Goal: Task Accomplishment & Management: Manage account settings

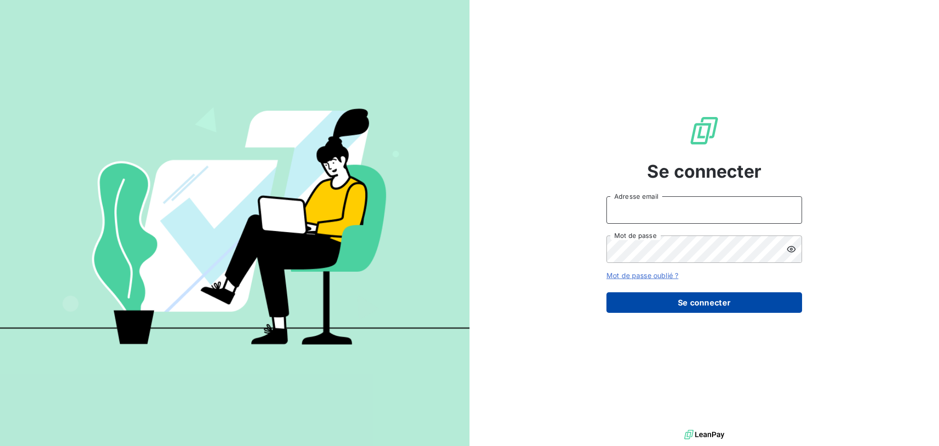
type input "[PERSON_NAME][EMAIL_ADDRESS][DOMAIN_NAME]"
click at [678, 306] on button "Se connecter" at bounding box center [705, 302] width 196 height 21
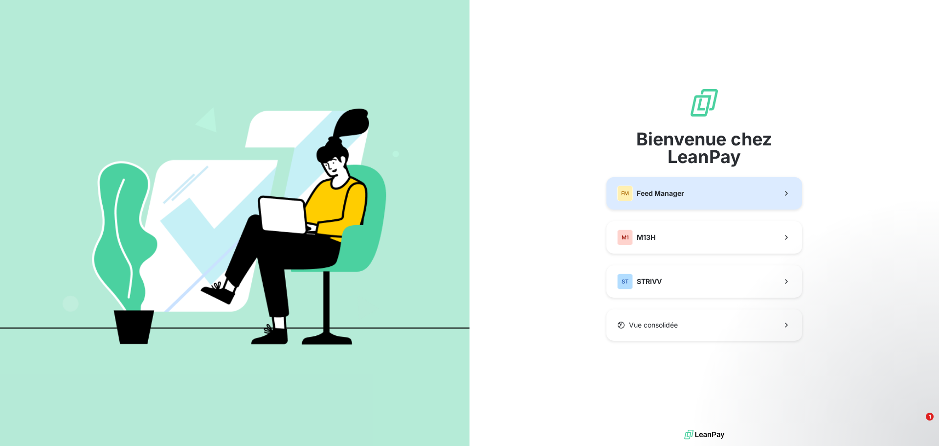
click at [723, 196] on button "FM Feed Manager" at bounding box center [705, 193] width 196 height 32
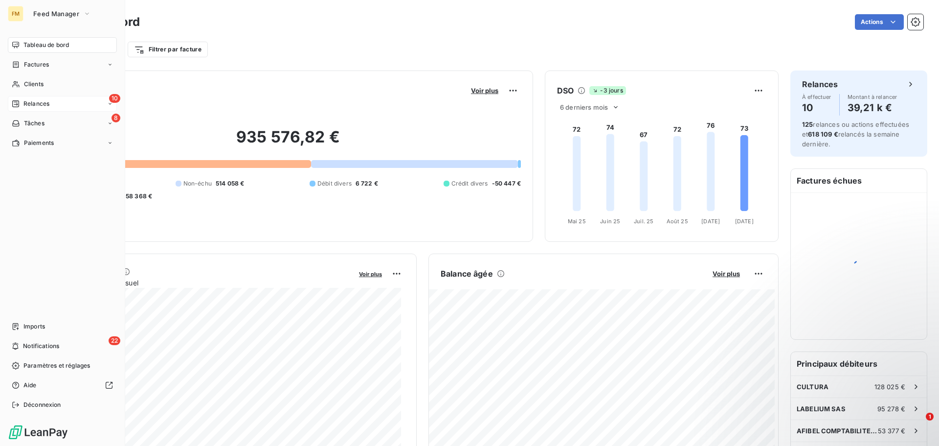
click at [16, 100] on icon at bounding box center [15, 103] width 7 height 7
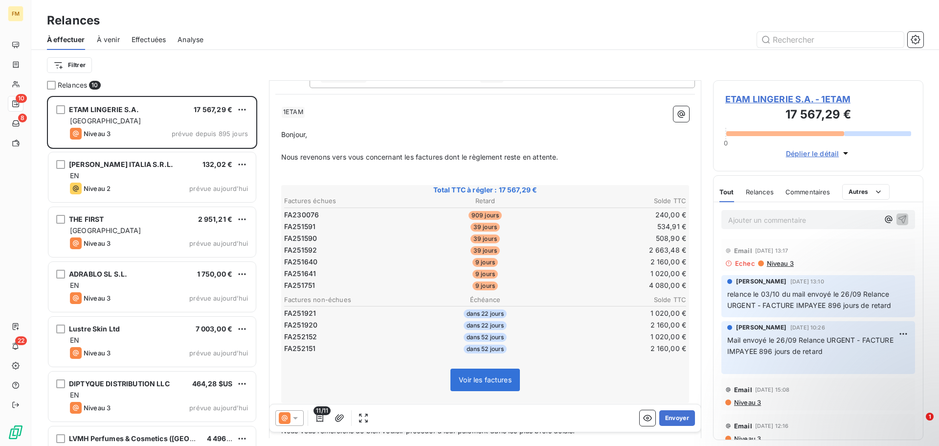
scroll to position [147, 0]
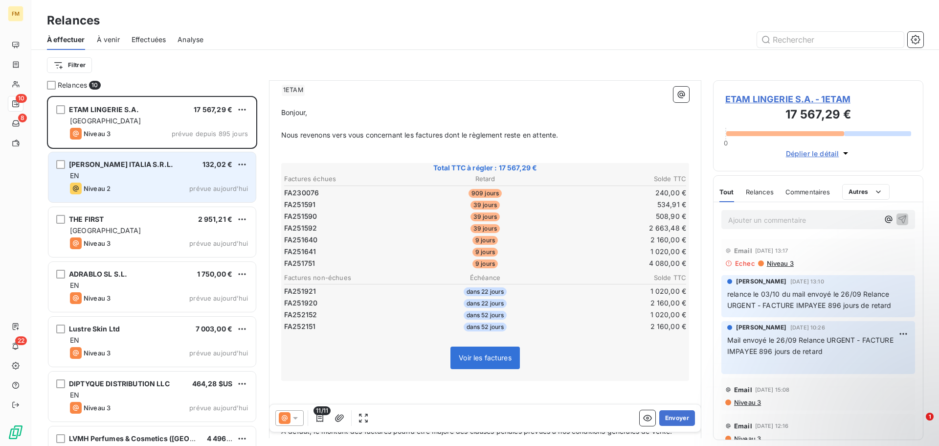
click at [136, 184] on div "Niveau 2 prévue aujourd’hui" at bounding box center [159, 188] width 178 height 12
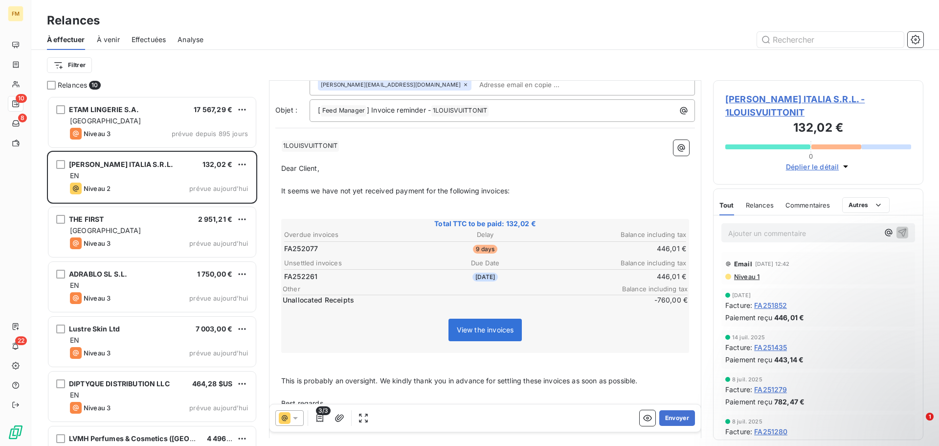
scroll to position [127, 0]
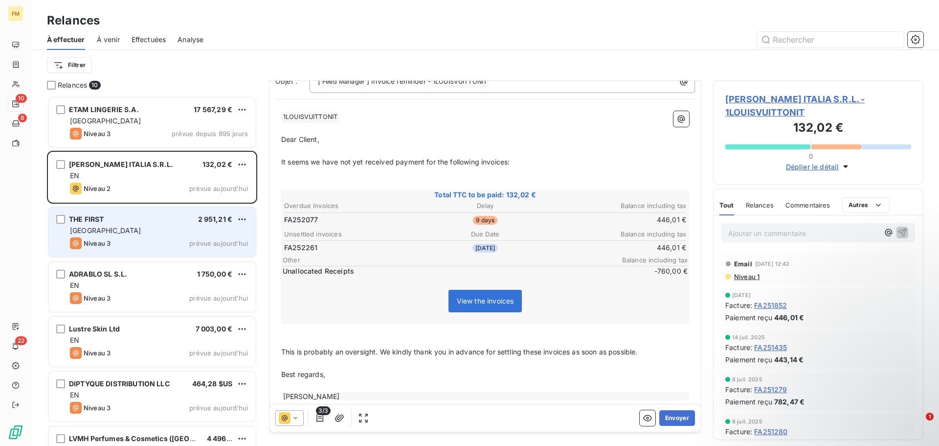
click at [126, 240] on div "Niveau 3 prévue aujourd’hui" at bounding box center [159, 243] width 178 height 12
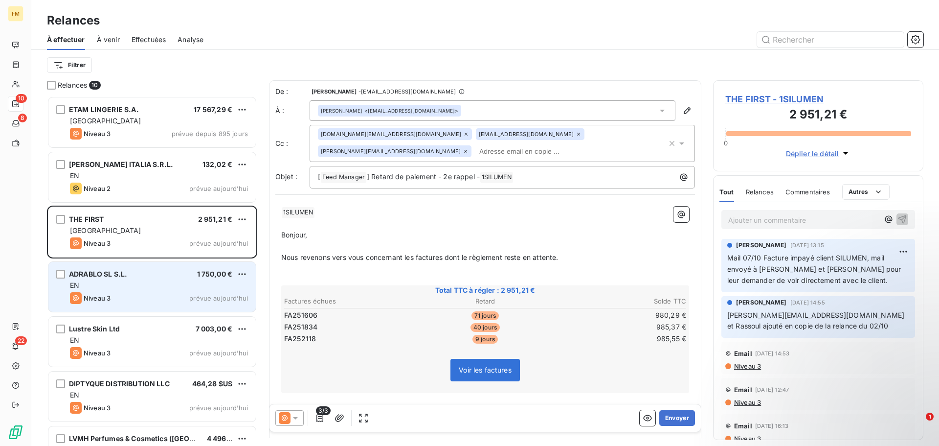
click at [199, 293] on div "Niveau 3 prévue aujourd’hui" at bounding box center [159, 298] width 178 height 12
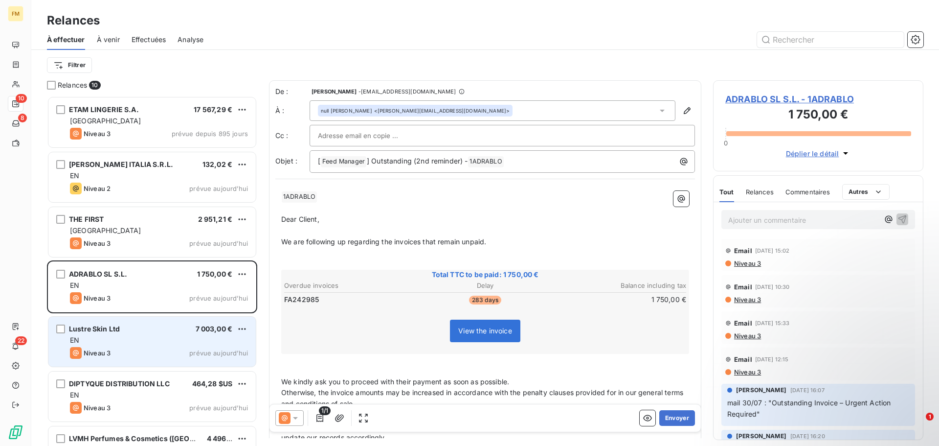
click at [123, 342] on div "EN" at bounding box center [159, 340] width 178 height 10
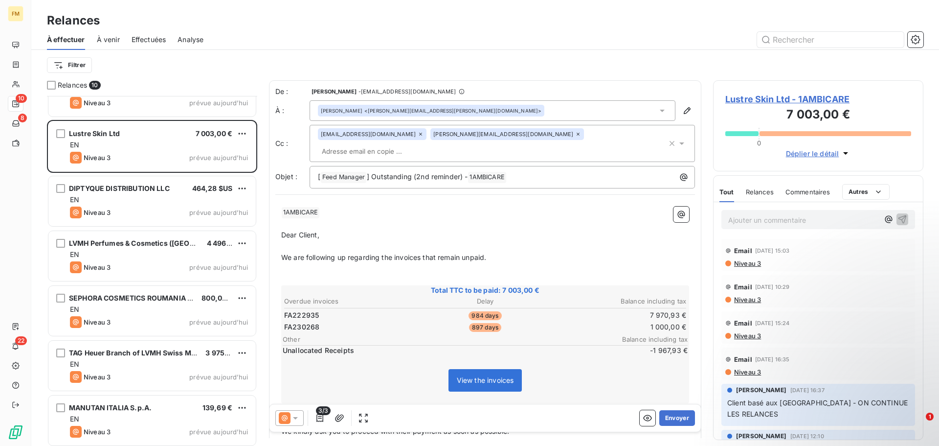
scroll to position [199, 0]
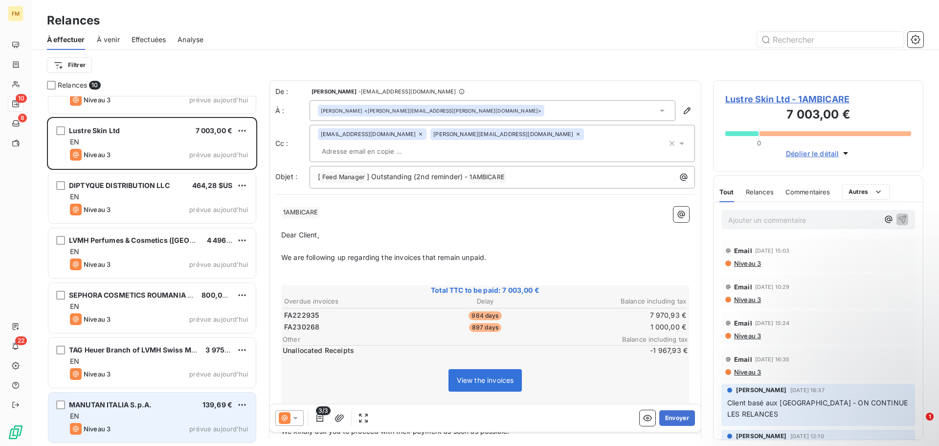
click at [147, 423] on div "Niveau 3 prévue aujourd’hui" at bounding box center [159, 429] width 178 height 12
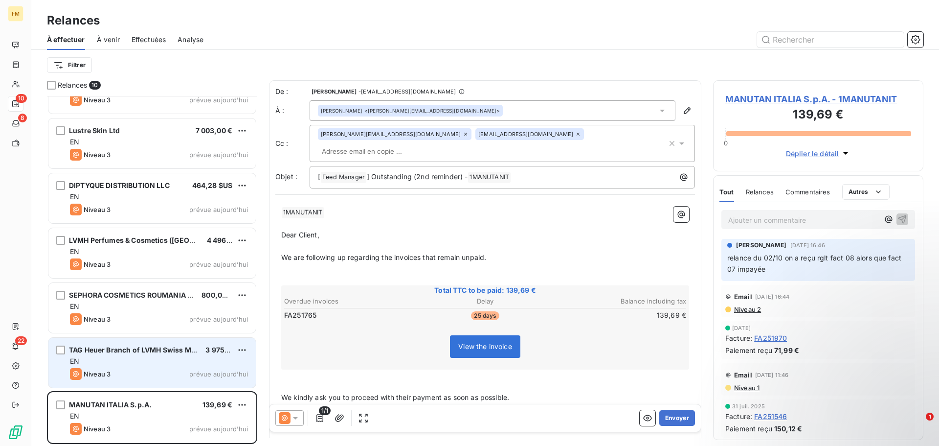
click at [147, 367] on div "TAG Heuer Branch of LVMH Swiss Manufactures SA. 3 975,00 € EN Niveau 3 prévue a…" at bounding box center [151, 363] width 207 height 50
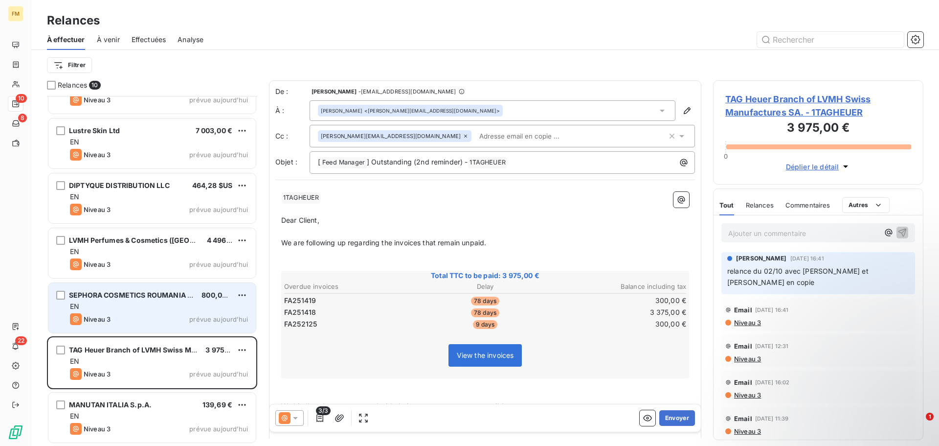
click at [147, 311] on div "SEPHORA COSMETICS ROUMANIA SA 800,00 € EN Niveau 3 prévue aujourd’hui" at bounding box center [151, 308] width 207 height 50
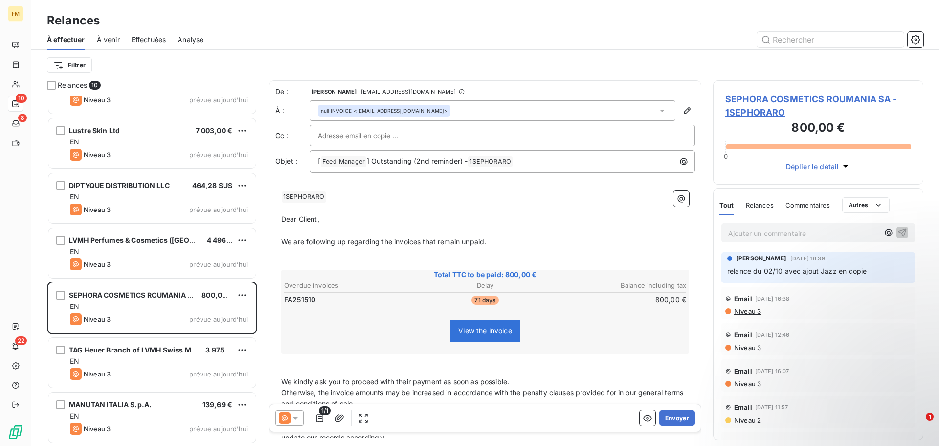
click at [459, 209] on p "﻿" at bounding box center [485, 208] width 408 height 11
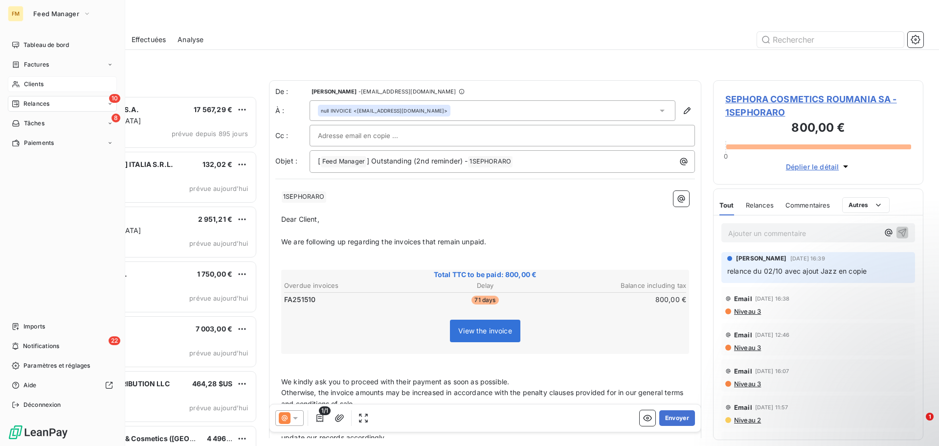
click at [22, 84] on div "Clients" at bounding box center [62, 84] width 109 height 16
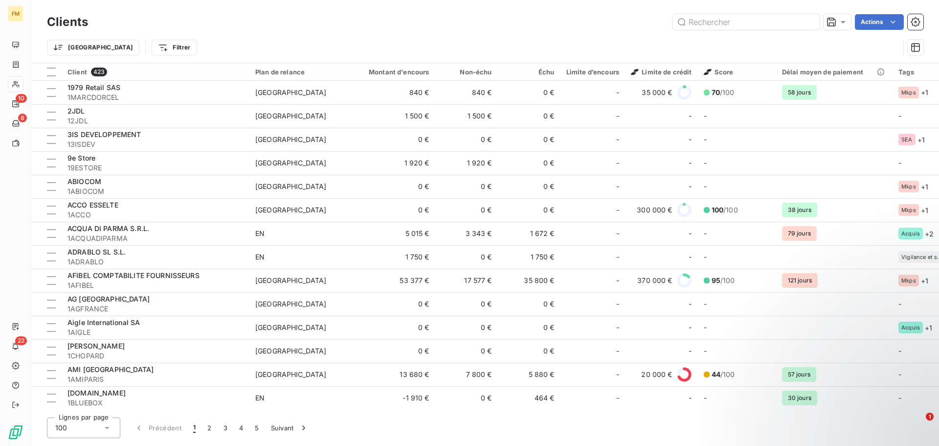
click at [739, 30] on div "Clients Actions" at bounding box center [485, 22] width 877 height 21
click at [714, 23] on input "text" at bounding box center [746, 22] width 147 height 16
type input "o"
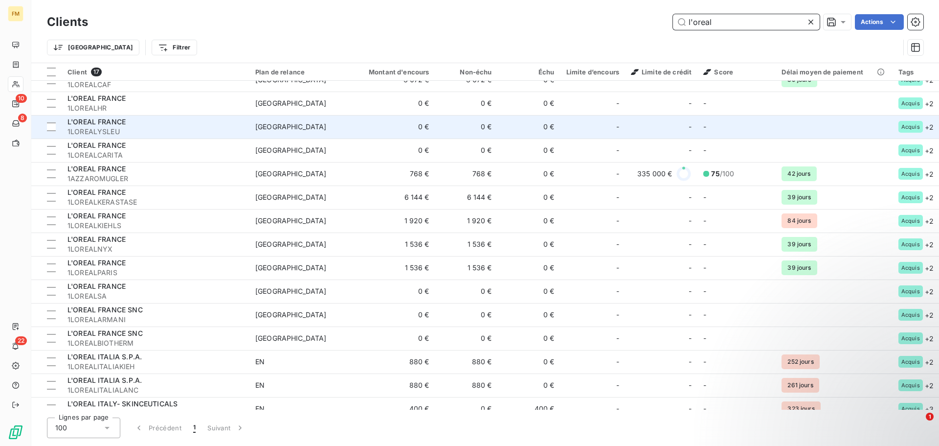
scroll to position [75, 0]
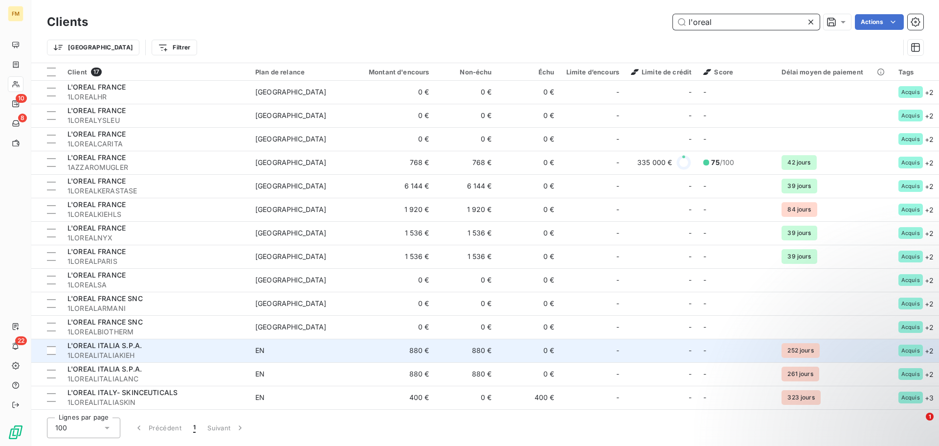
type input "l'oreal"
click at [197, 352] on span "1LOREALITALIAKIEH" at bounding box center [156, 355] width 176 height 10
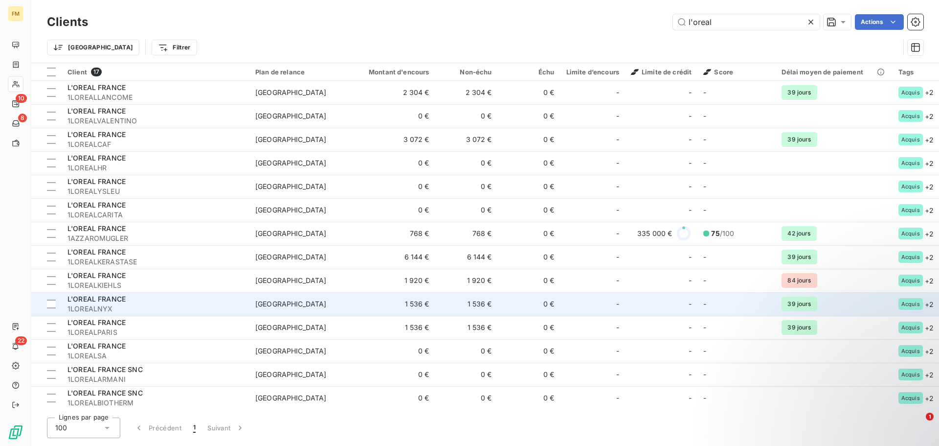
scroll to position [75, 0]
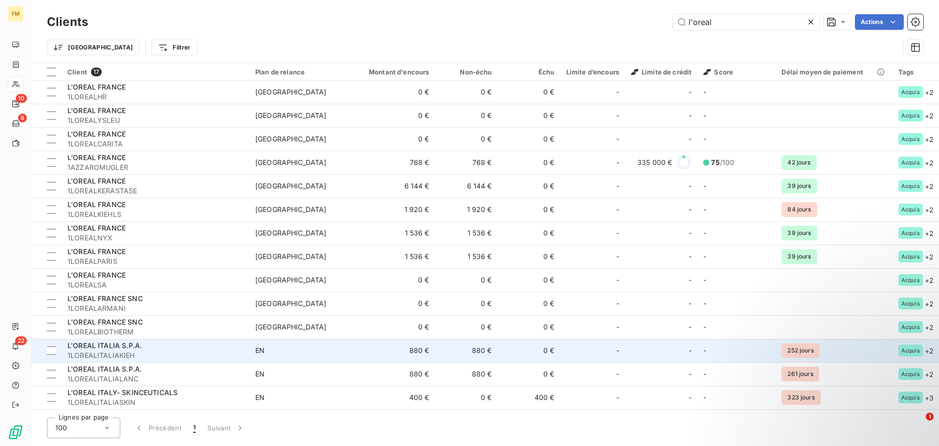
click at [153, 355] on span "1LOREALITALIAKIEH" at bounding box center [156, 355] width 176 height 10
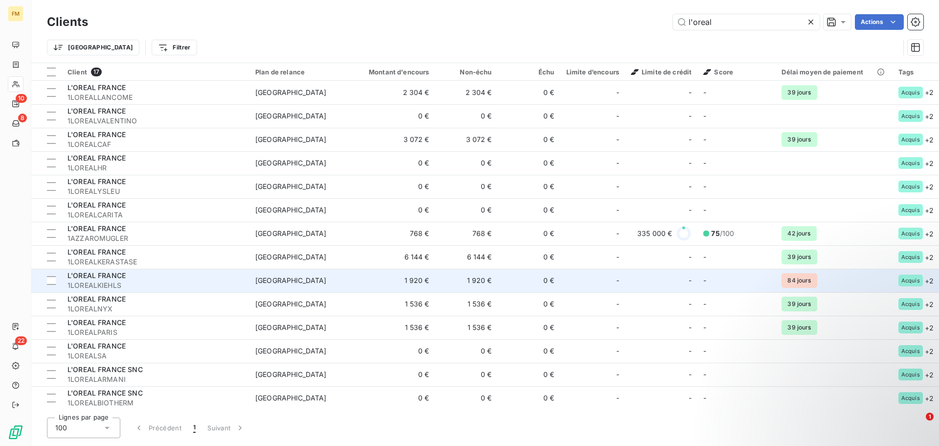
scroll to position [75, 0]
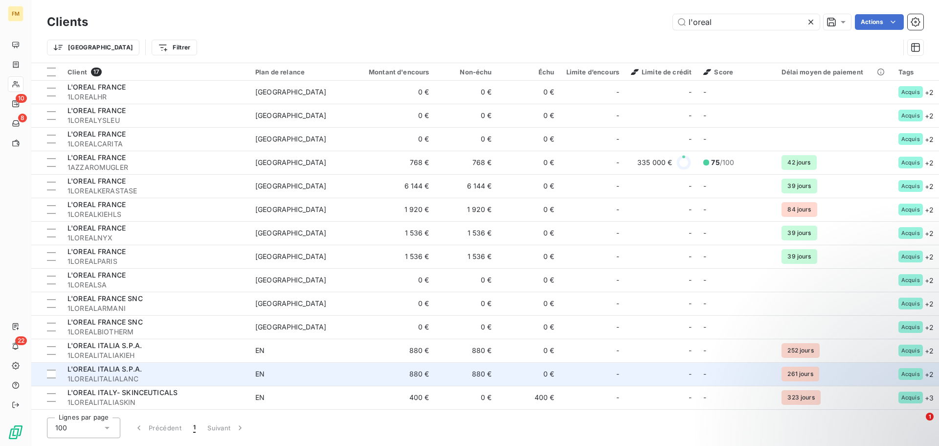
click at [252, 368] on td "EN" at bounding box center [301, 373] width 102 height 23
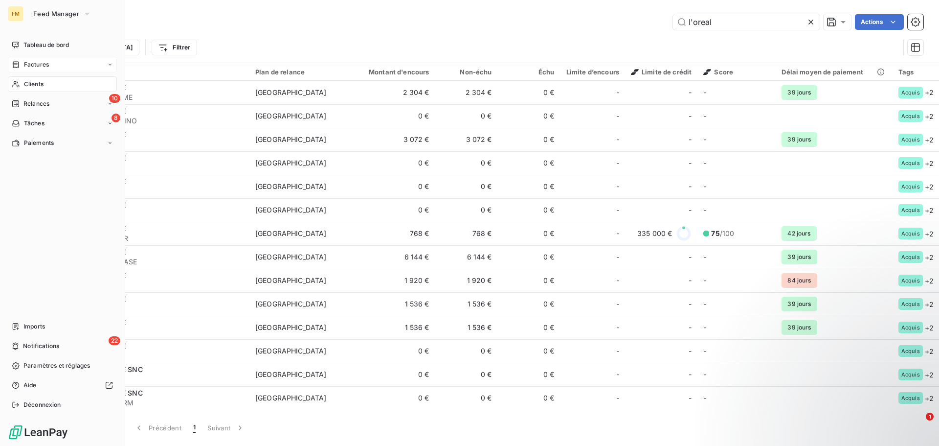
click at [53, 68] on div "Factures" at bounding box center [62, 65] width 109 height 16
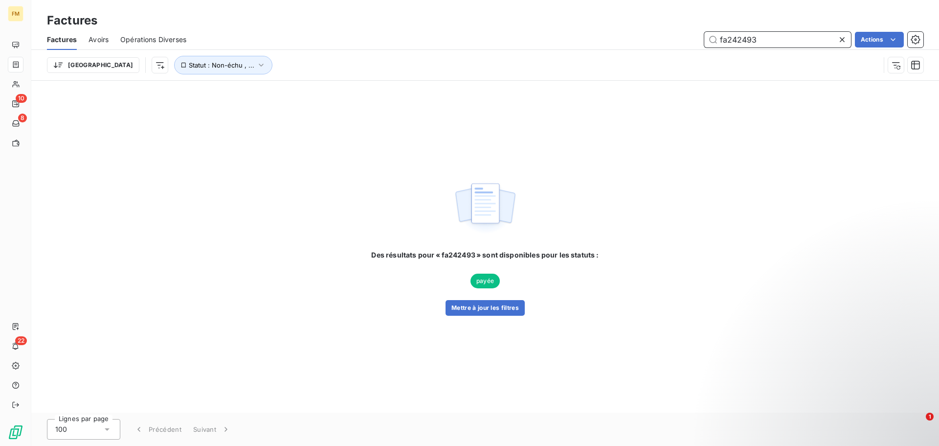
click at [728, 41] on input "fa242493" at bounding box center [778, 40] width 147 height 16
type input "242493"
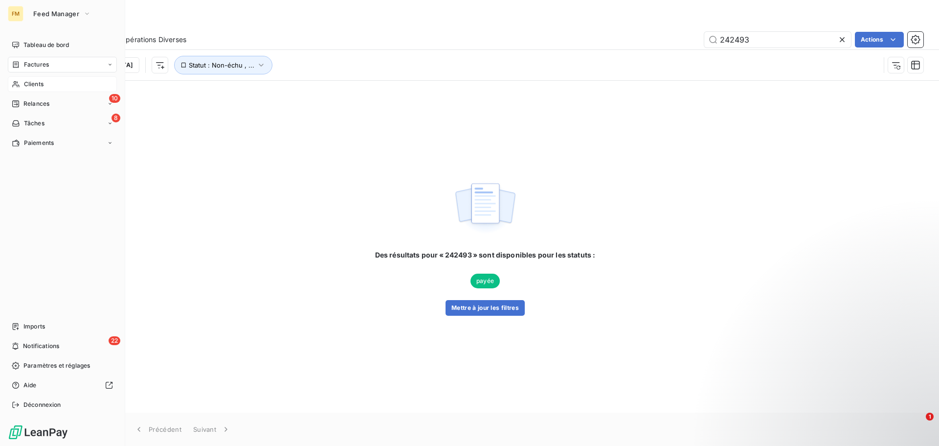
click at [29, 87] on span "Clients" at bounding box center [34, 84] width 20 height 9
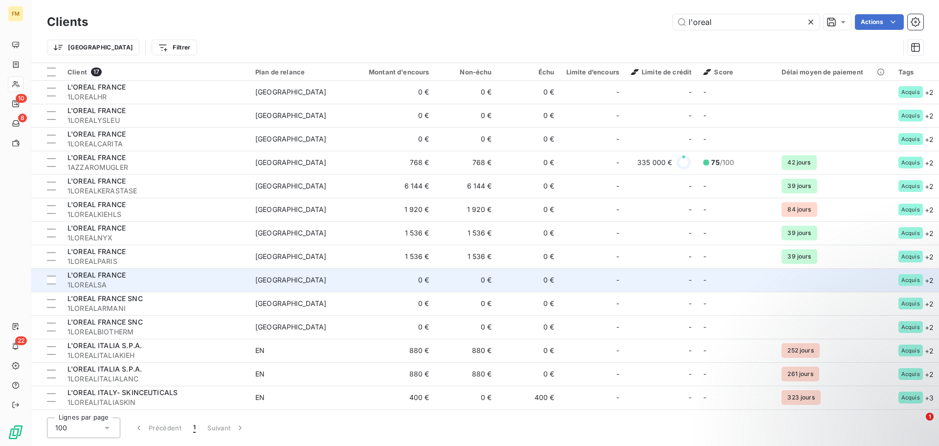
scroll to position [75, 0]
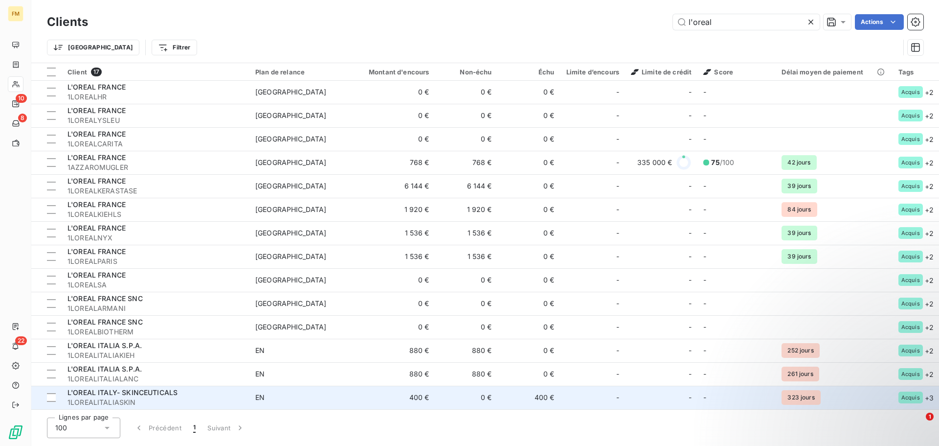
click at [204, 397] on span "1LOREALITALIASKIN" at bounding box center [156, 402] width 176 height 10
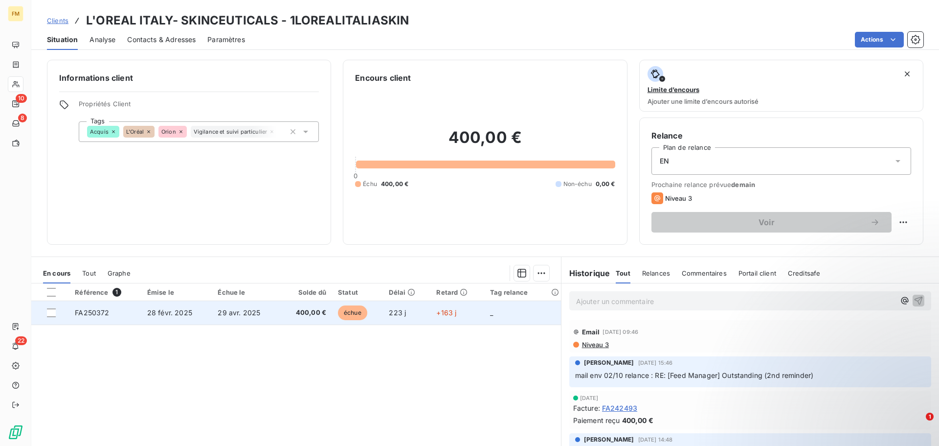
click at [234, 317] on td "29 avr. 2025" at bounding box center [246, 312] width 68 height 23
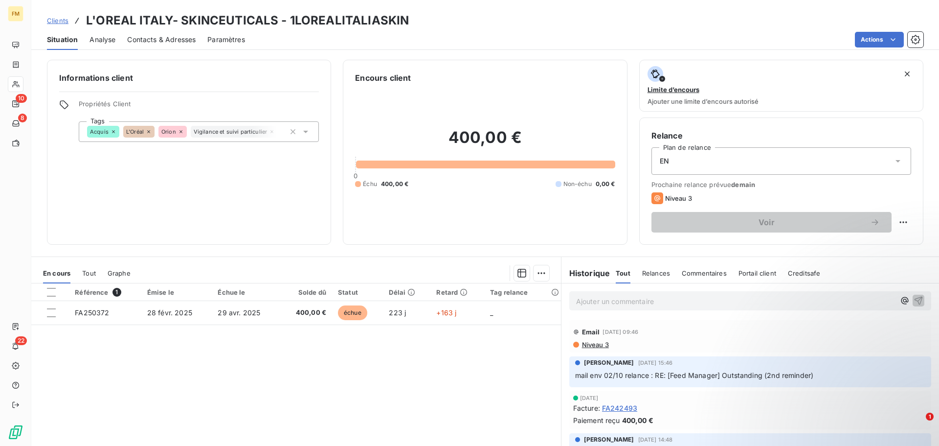
click at [689, 275] on span "Commentaires" at bounding box center [704, 273] width 45 height 8
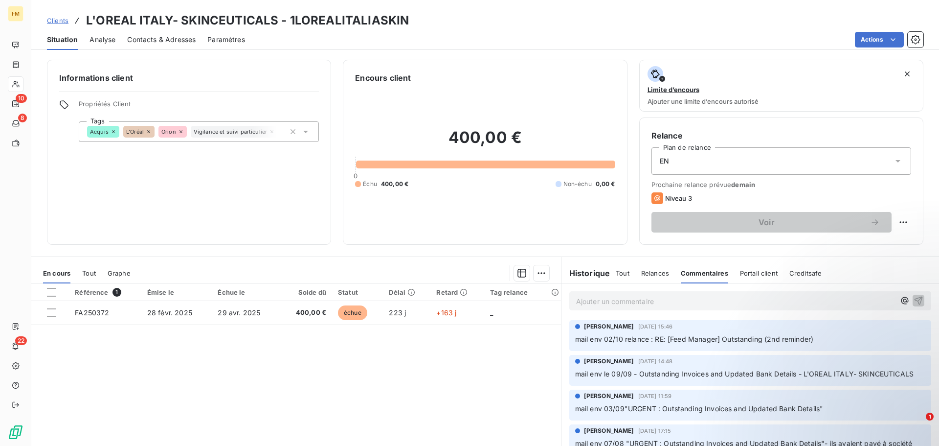
click at [622, 302] on p "Ajouter un commentaire ﻿" at bounding box center [735, 301] width 319 height 12
click at [915, 298] on icon "button" at bounding box center [919, 300] width 8 height 8
click at [539, 272] on html "FM 10 8 22 Clients L'OREAL ITALY- SKINCEUTICALS - 1LOREALITALIASKIN Situation A…" at bounding box center [469, 223] width 939 height 446
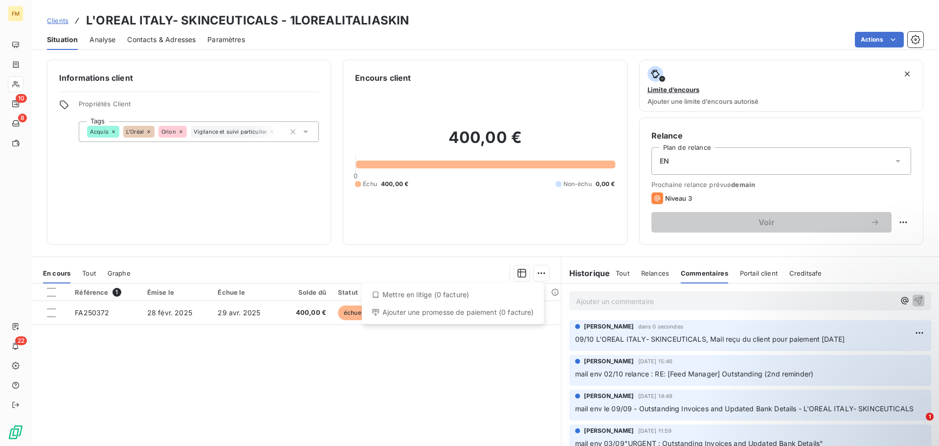
click at [896, 219] on html "FM 10 8 22 Clients L'OREAL ITALY- SKINCEUTICALS - 1LOREALITALIASKIN Situation A…" at bounding box center [469, 223] width 939 height 446
click at [898, 223] on html "FM 10 8 22 Clients L'OREAL ITALY- SKINCEUTICALS - 1LOREALITALIASKIN Situation A…" at bounding box center [469, 223] width 939 height 446
click at [863, 242] on div "Replanifier cette action" at bounding box center [856, 244] width 88 height 16
select select "9"
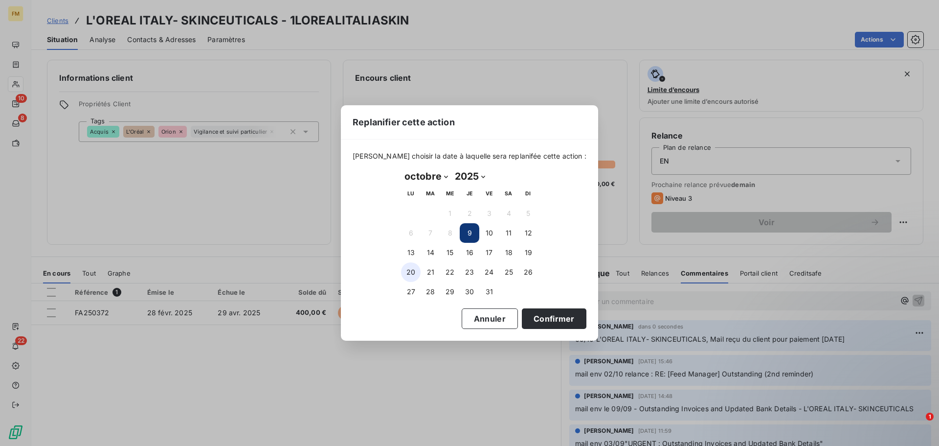
click at [412, 273] on button "20" at bounding box center [411, 272] width 20 height 20
click at [537, 322] on button "Confirmer" at bounding box center [554, 318] width 65 height 21
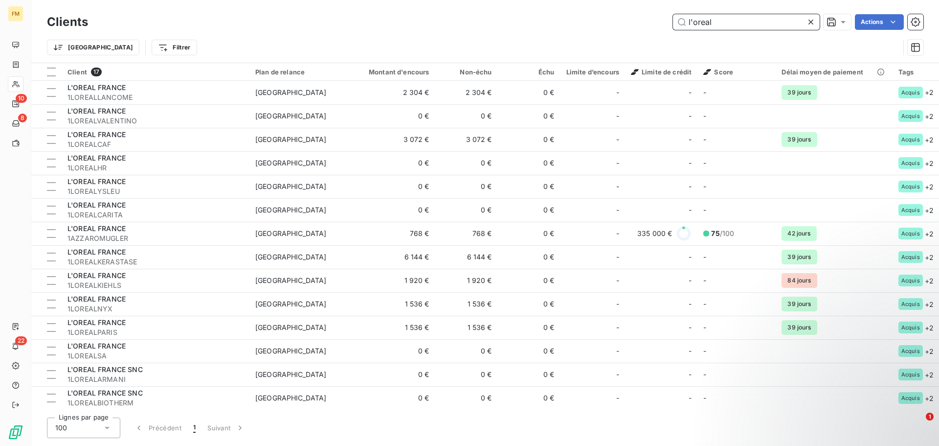
drag, startPoint x: 724, startPoint y: 26, endPoint x: 631, endPoint y: 26, distance: 93.0
click at [631, 26] on div "l'oreal Actions" at bounding box center [512, 22] width 824 height 16
paste input "1MAISONKITSUNE"
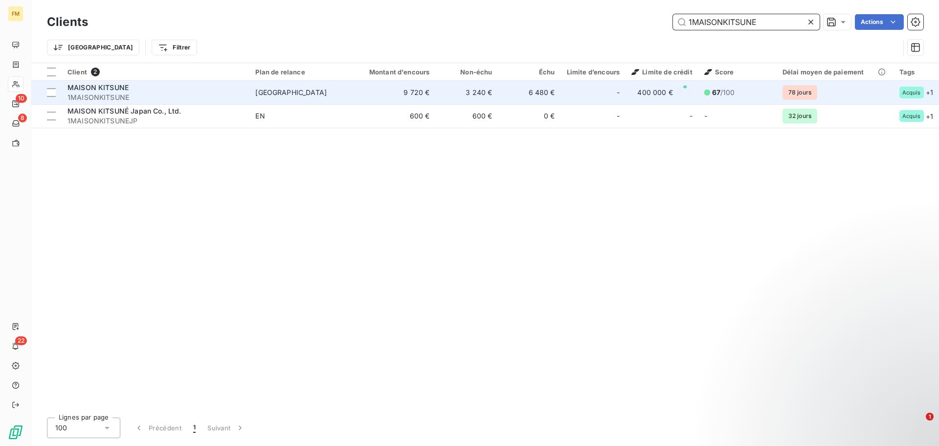
type input "1MAISONKITSUNE"
click at [324, 95] on span "[GEOGRAPHIC_DATA]" at bounding box center [300, 93] width 90 height 10
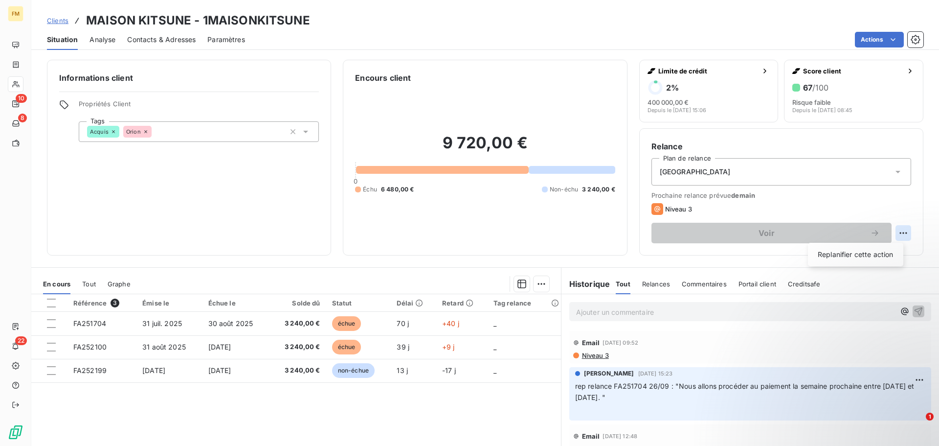
click at [895, 234] on html "FM 10 8 22 Clients MAISON KITSUNE - 1MAISONKITSUNE Situation Analyse Contacts &…" at bounding box center [469, 223] width 939 height 446
click at [898, 213] on html "FM 10 8 22 Clients MAISON KITSUNE - 1MAISONKITSUNE Situation Analyse Contacts &…" at bounding box center [469, 223] width 939 height 446
click at [901, 236] on html "FM 10 8 22 Clients MAISON KITSUNE - 1MAISONKITSUNE Situation Analyse Contacts &…" at bounding box center [469, 223] width 939 height 446
click at [879, 256] on div "Replanifier cette action" at bounding box center [856, 255] width 88 height 16
select select "9"
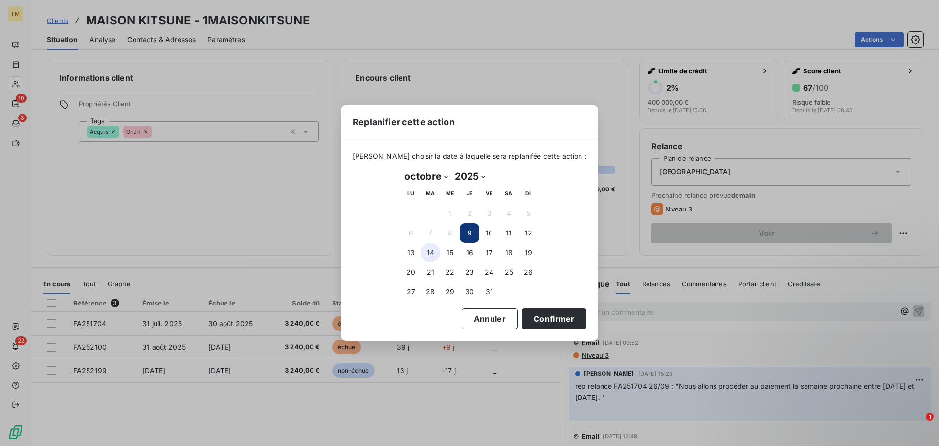
click at [432, 253] on button "14" at bounding box center [431, 253] width 20 height 20
click at [549, 317] on button "Confirmer" at bounding box center [554, 318] width 65 height 21
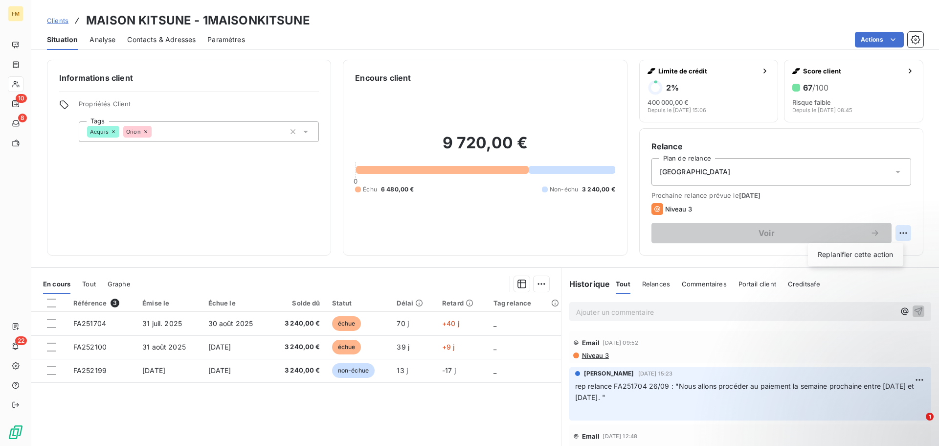
click at [901, 233] on html "FM 10 8 22 Clients MAISON KITSUNE - 1MAISONKITSUNE Situation Analyse Contacts &…" at bounding box center [469, 223] width 939 height 446
click at [875, 253] on div "Replanifier cette action" at bounding box center [856, 255] width 88 height 16
select select "9"
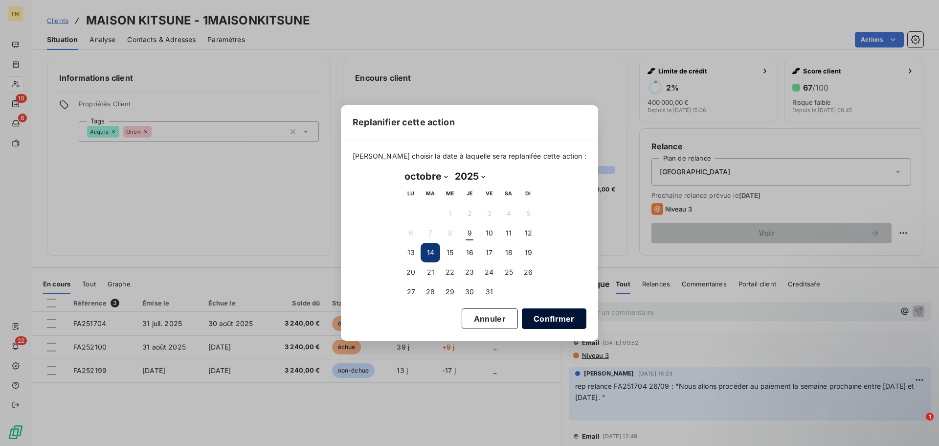
click at [550, 314] on button "Confirmer" at bounding box center [554, 318] width 65 height 21
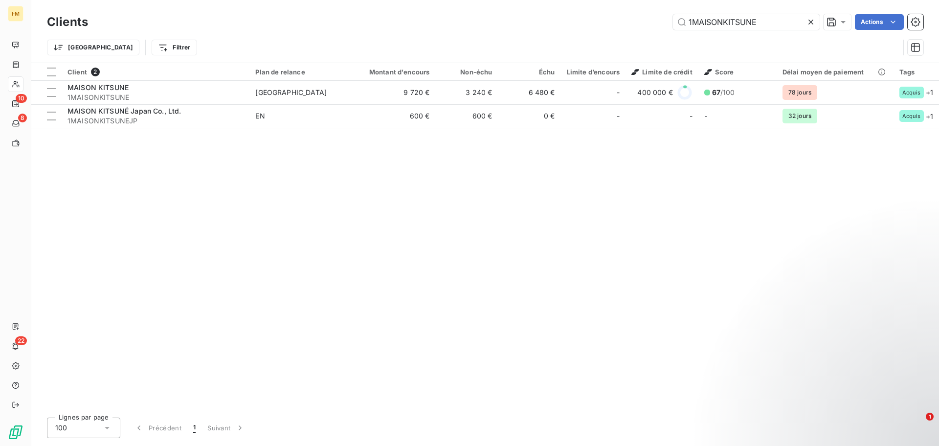
drag, startPoint x: 765, startPoint y: 22, endPoint x: 611, endPoint y: 35, distance: 154.2
click at [611, 35] on div "Clients 1MAISONKITSUNE Actions Trier Filtrer" at bounding box center [485, 37] width 877 height 51
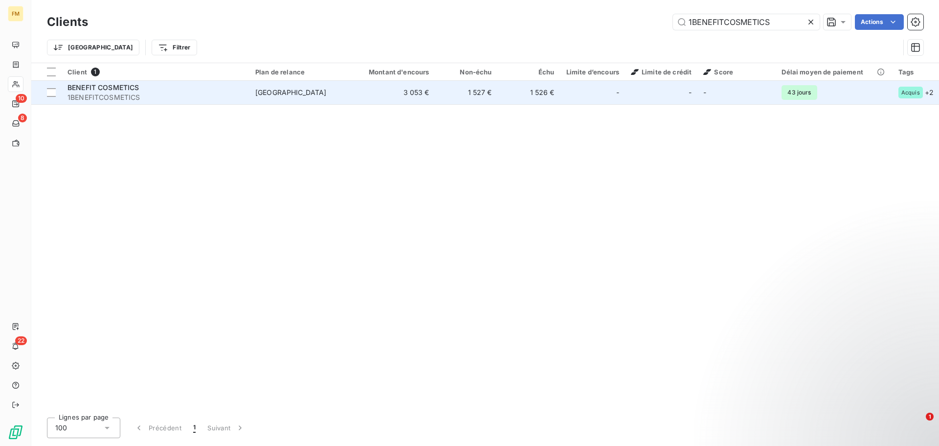
type input "1BENEFITCOSMETICS"
click at [458, 90] on td "1 527 €" at bounding box center [466, 92] width 63 height 23
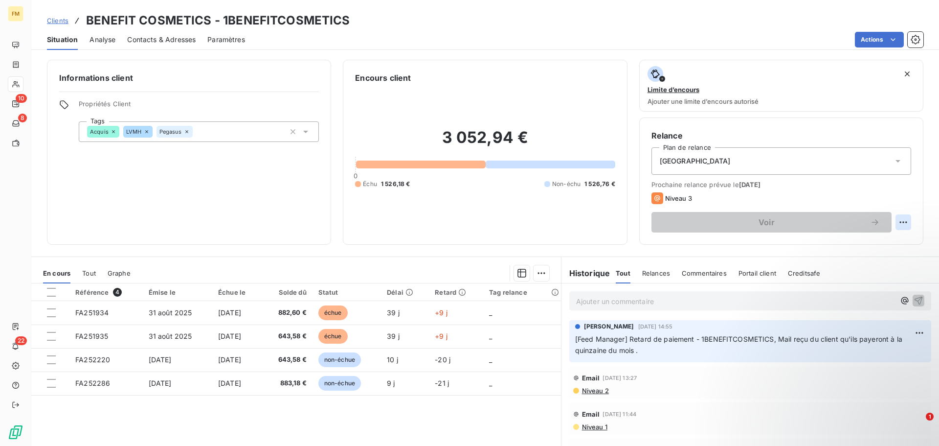
click at [900, 221] on html "FM 10 8 22 Clients BENEFIT COSMETICS - 1BENEFITCOSMETICS Situation Analyse Cont…" at bounding box center [469, 223] width 939 height 446
click at [866, 242] on div "Replanifier cette action" at bounding box center [856, 244] width 88 height 16
select select "9"
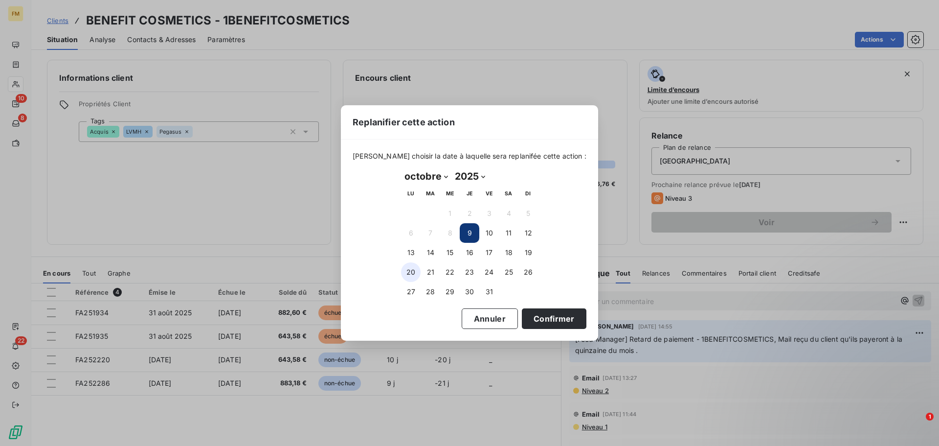
click at [411, 268] on button "20" at bounding box center [411, 272] width 20 height 20
click at [548, 318] on button "Confirmer" at bounding box center [554, 318] width 65 height 21
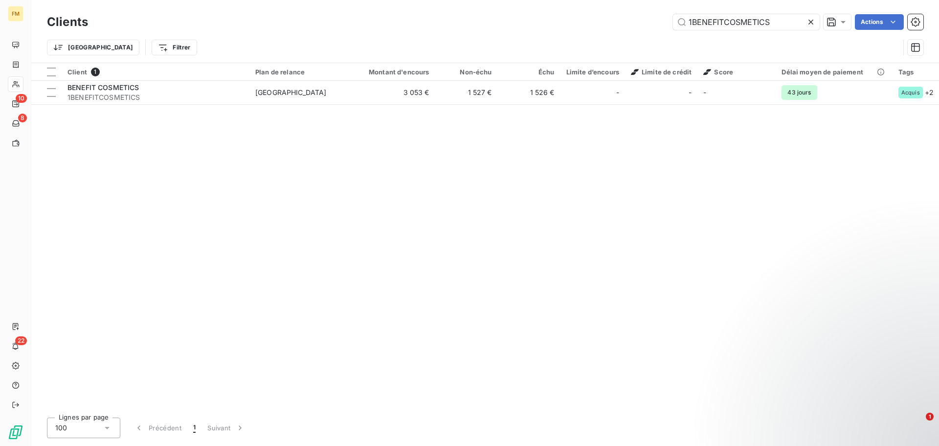
drag, startPoint x: 748, startPoint y: 20, endPoint x: 593, endPoint y: 20, distance: 154.6
click at [593, 20] on div "1BENEFITCOSMETICS Actions" at bounding box center [512, 22] width 824 height 16
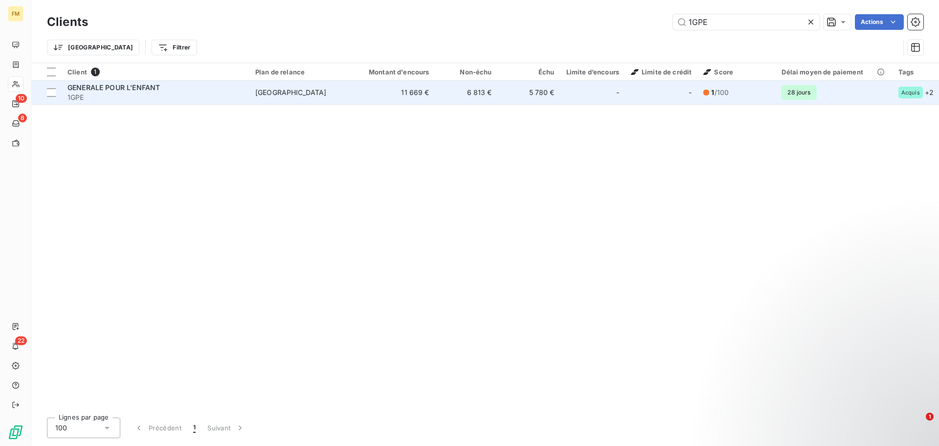
type input "1GPE"
click at [632, 100] on td "-" at bounding box center [661, 92] width 72 height 23
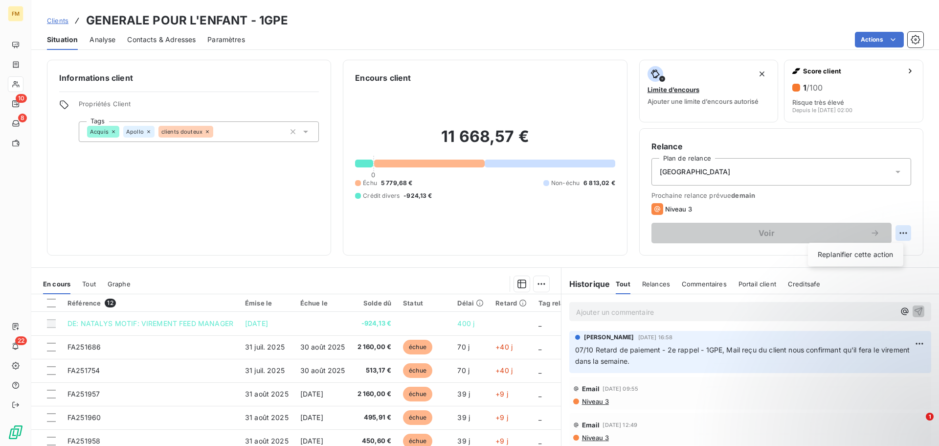
click at [899, 234] on html "FM 10 8 22 Clients GENERALE POUR L'ENFANT - 1GPE Situation Analyse Contacts & A…" at bounding box center [469, 223] width 939 height 446
click at [863, 249] on div "Replanifier cette action" at bounding box center [856, 255] width 88 height 16
select select "9"
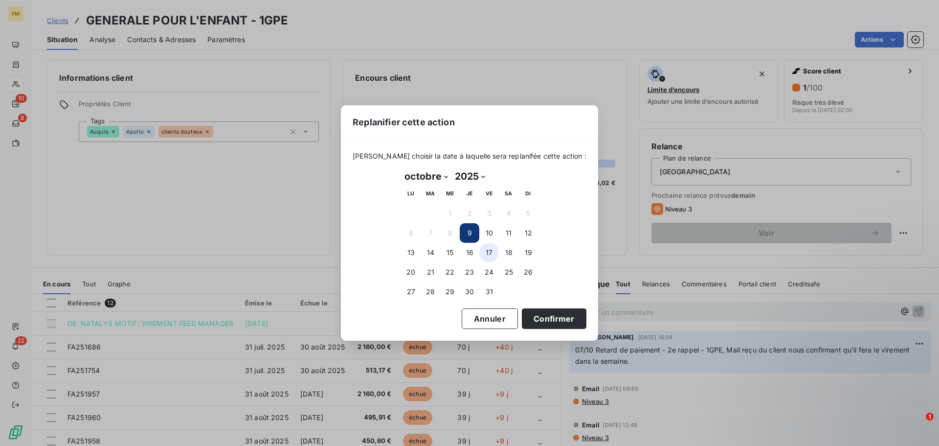
click at [490, 249] on button "17" at bounding box center [489, 253] width 20 height 20
click at [543, 318] on button "Confirmer" at bounding box center [554, 318] width 65 height 21
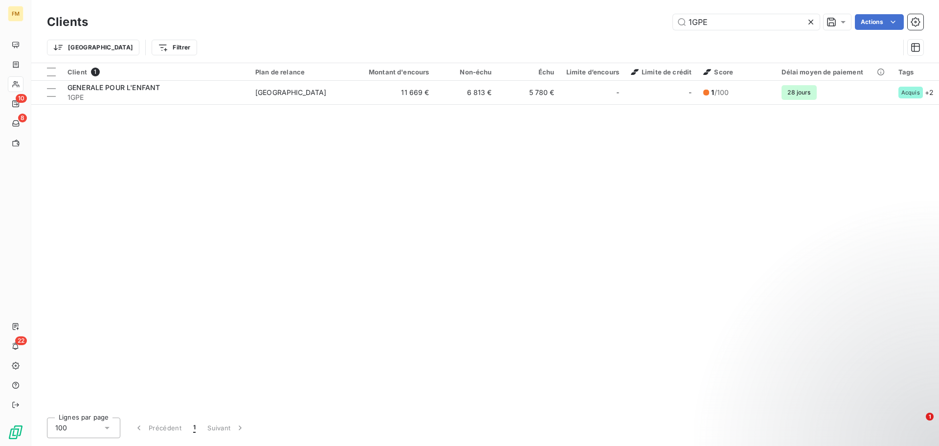
drag, startPoint x: 743, startPoint y: 21, endPoint x: 670, endPoint y: 23, distance: 73.4
click at [670, 23] on div "1GPE Actions" at bounding box center [512, 22] width 824 height 16
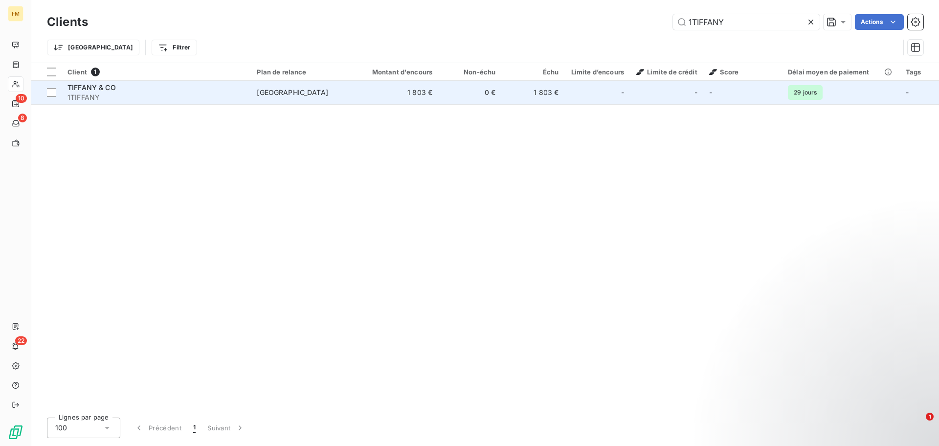
type input "1TIFFANY"
click at [472, 92] on td "0 €" at bounding box center [469, 92] width 63 height 23
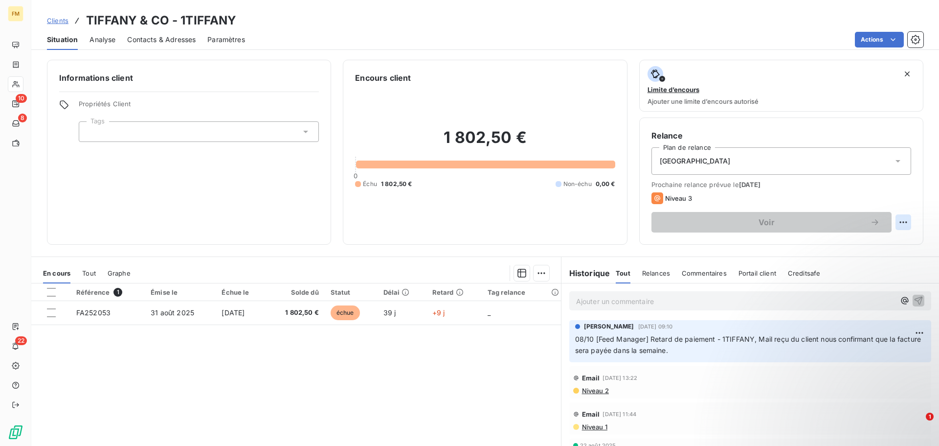
click at [896, 225] on html "FM 10 8 22 Clients TIFFANY & CO - 1TIFFANY Situation Analyse Contacts & Adresse…" at bounding box center [469, 223] width 939 height 446
click at [840, 249] on div "Replanifier cette action" at bounding box center [856, 244] width 88 height 16
select select "9"
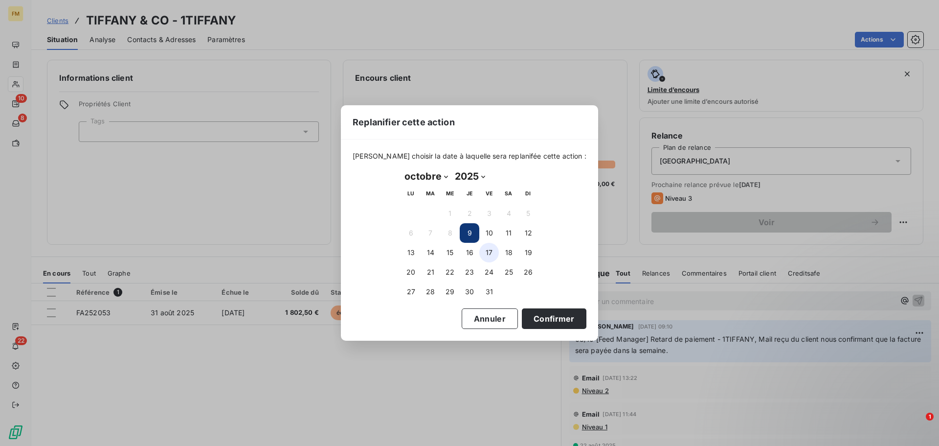
click at [494, 251] on button "17" at bounding box center [489, 253] width 20 height 20
click at [551, 318] on button "Confirmer" at bounding box center [554, 318] width 65 height 21
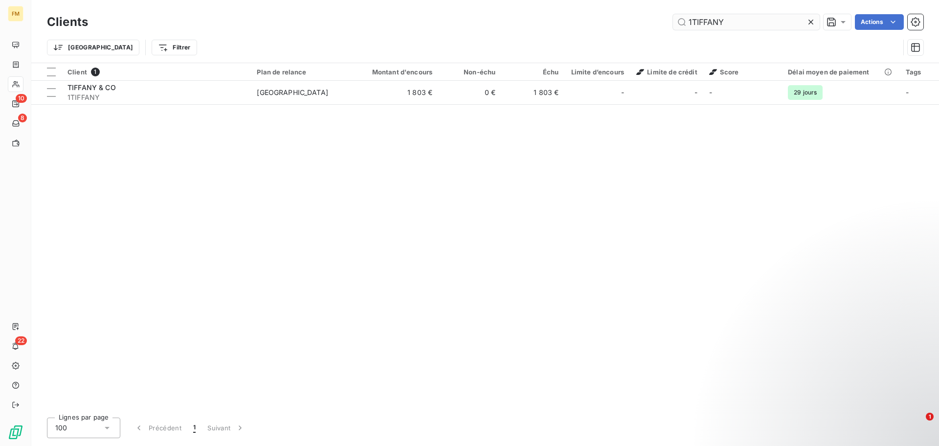
drag, startPoint x: 730, startPoint y: 22, endPoint x: 672, endPoint y: 20, distance: 57.8
click at [673, 20] on input "1TIFFANY" at bounding box center [746, 22] width 147 height 16
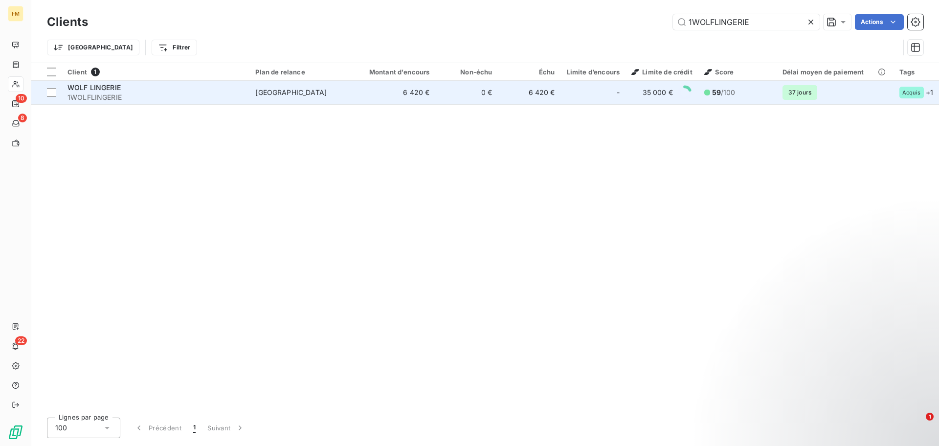
type input "1WOLFLINGERIE"
click at [297, 96] on span "[GEOGRAPHIC_DATA]" at bounding box center [300, 93] width 90 height 10
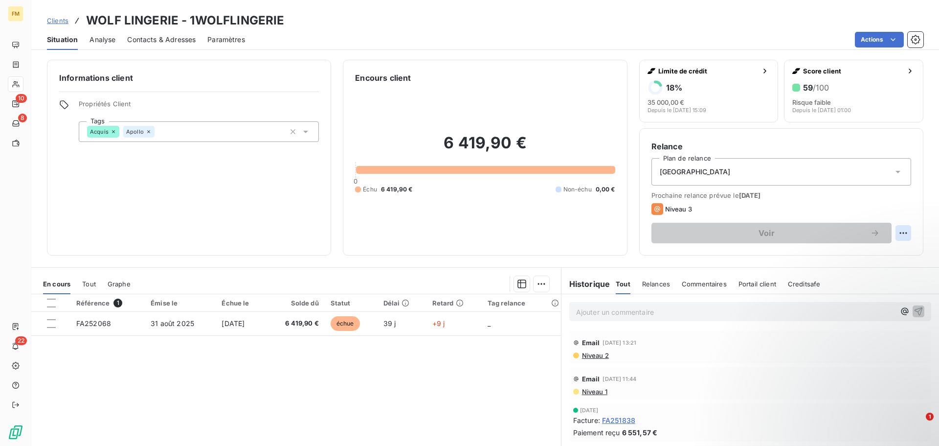
click at [900, 230] on html "FM 10 8 22 Clients WOLF LINGERIE - 1WOLFLINGERIE Situation Analyse Contacts & A…" at bounding box center [469, 223] width 939 height 446
click at [826, 253] on div "Replanifier cette action" at bounding box center [856, 255] width 88 height 16
select select "9"
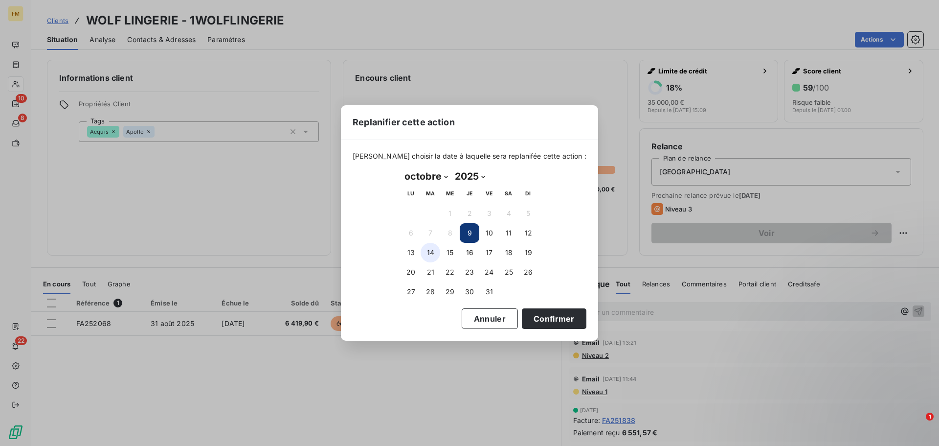
click at [426, 250] on button "14" at bounding box center [431, 253] width 20 height 20
click at [544, 315] on button "Confirmer" at bounding box center [554, 318] width 65 height 21
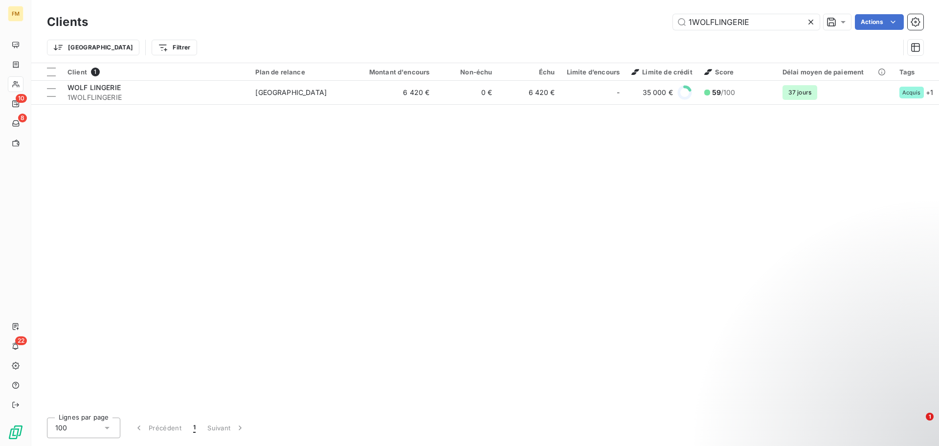
drag, startPoint x: 670, startPoint y: 42, endPoint x: 651, endPoint y: 44, distance: 19.2
click at [658, 43] on div "Clients 1WOLFLINGERIE Actions Trier Filtrer" at bounding box center [485, 37] width 877 height 51
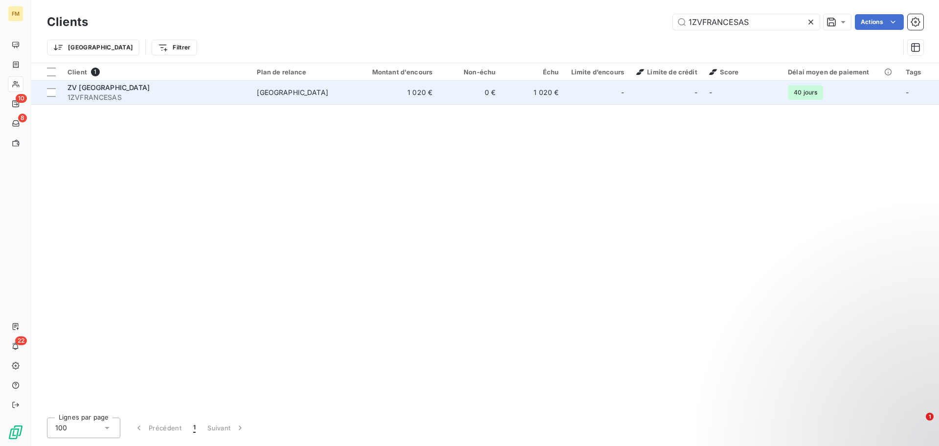
type input "1ZVFRANCESAS"
click at [465, 90] on td "0 €" at bounding box center [469, 92] width 63 height 23
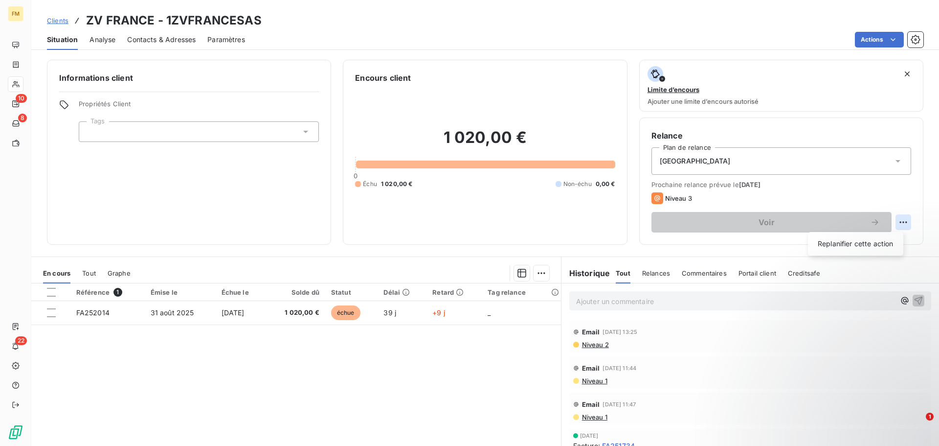
click at [895, 223] on html "FM 10 8 22 Clients ZV FRANCE - 1ZVFRANCESAS Situation Analyse Contacts & Adress…" at bounding box center [469, 223] width 939 height 446
click at [857, 240] on div "Replanifier cette action" at bounding box center [856, 244] width 88 height 16
select select "9"
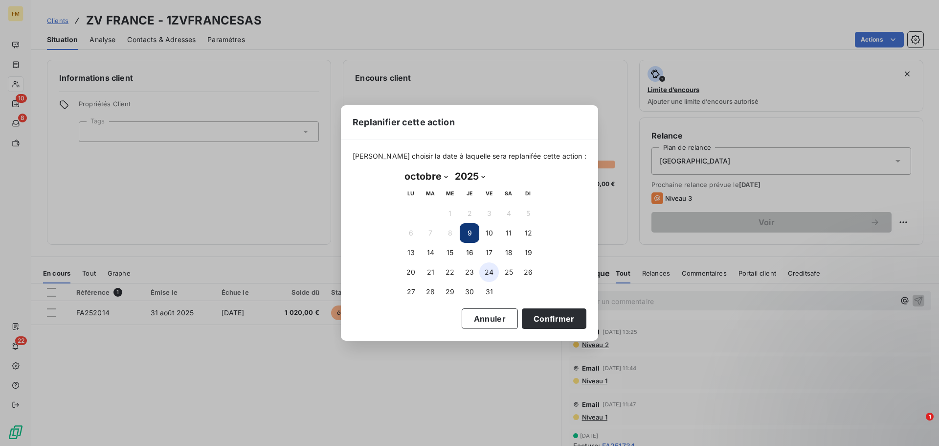
click at [489, 272] on button "24" at bounding box center [489, 272] width 20 height 20
click at [531, 323] on button "Confirmer" at bounding box center [554, 318] width 65 height 21
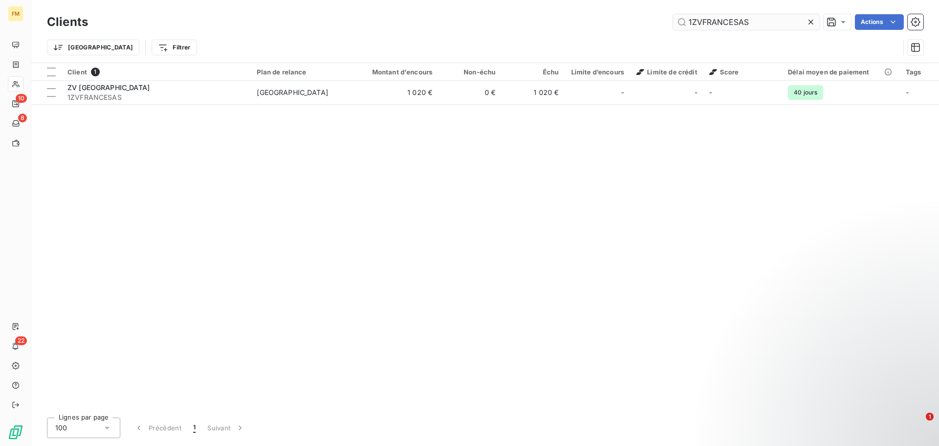
drag, startPoint x: 745, startPoint y: 23, endPoint x: 678, endPoint y: 19, distance: 67.2
click at [678, 19] on input "1ZVFRANCESAS" at bounding box center [746, 22] width 147 height 16
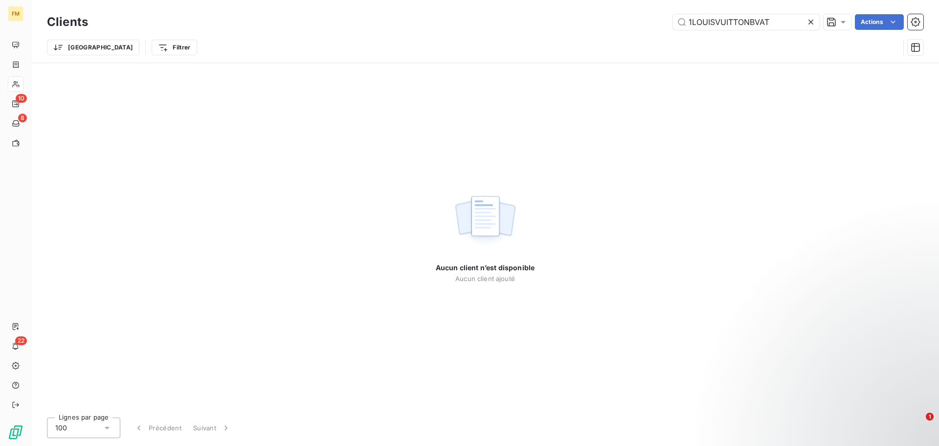
drag, startPoint x: 776, startPoint y: 23, endPoint x: 678, endPoint y: 40, distance: 99.8
click at [678, 40] on div "Clients 1LOUISVUITTONBVAT Actions Trier Filtrer" at bounding box center [485, 37] width 877 height 51
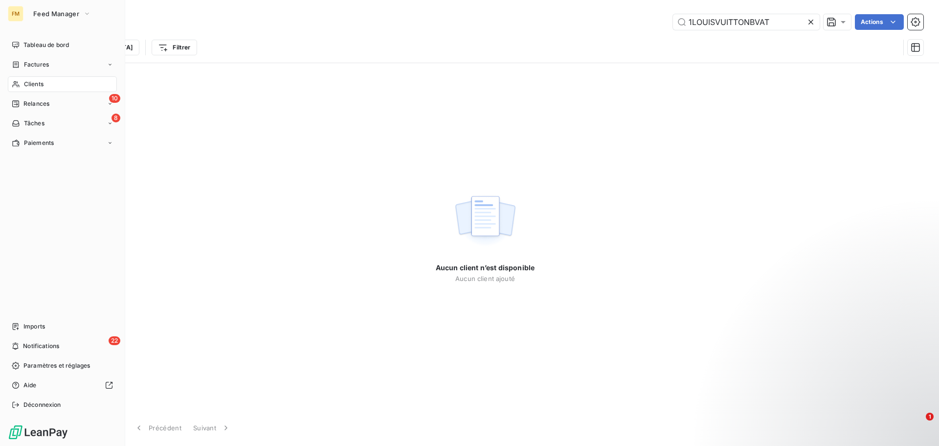
click at [42, 84] on span "Clients" at bounding box center [34, 84] width 20 height 9
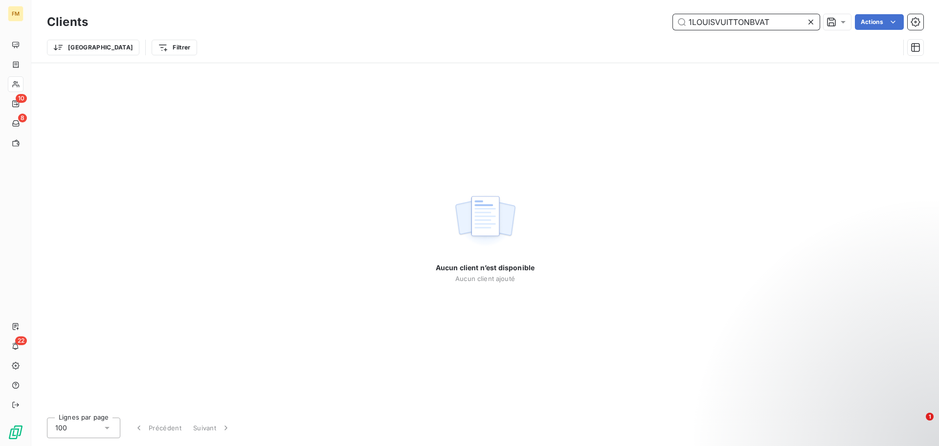
click at [771, 22] on input "1LOUISVUITTONBVAT" at bounding box center [746, 22] width 147 height 16
drag, startPoint x: 778, startPoint y: 22, endPoint x: 650, endPoint y: 14, distance: 127.9
click at [650, 14] on div "Clients 1LOUISVUITTONBVAT Actions" at bounding box center [485, 22] width 877 height 21
paste input "text"
type input "1LOUISV"
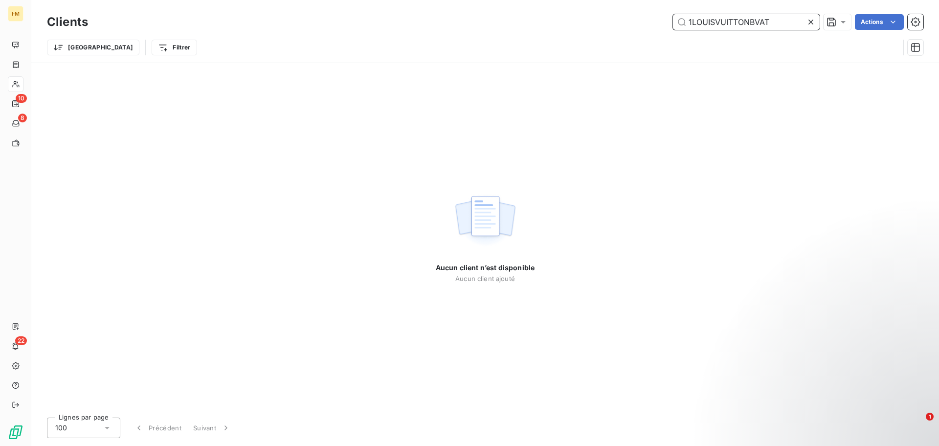
click at [778, 17] on input "1LOUISVUITTONBVAT" at bounding box center [746, 22] width 147 height 16
drag, startPoint x: 773, startPoint y: 23, endPoint x: 735, endPoint y: 27, distance: 38.5
click at [735, 27] on input "1LOUISVUITTONBVAT" at bounding box center [746, 22] width 147 height 16
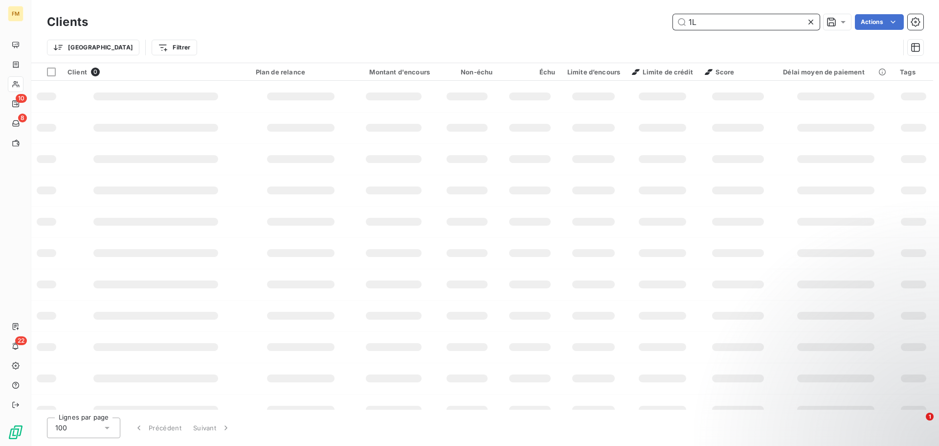
type input "1"
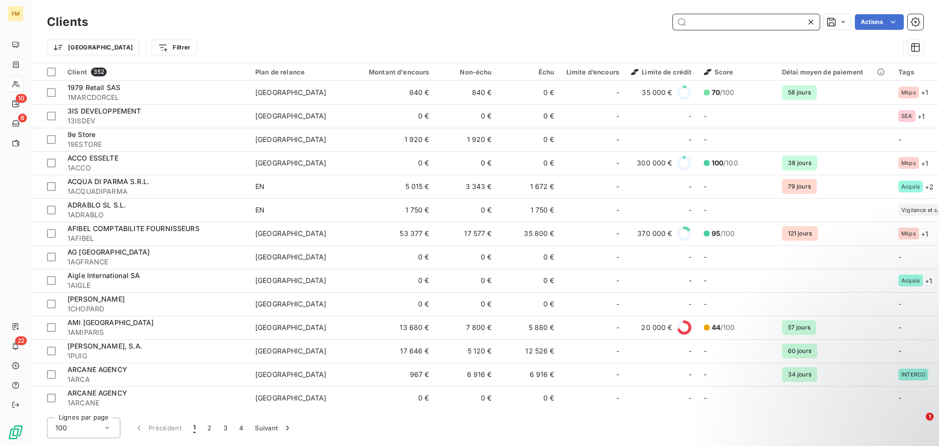
paste input "1LOUISVUIT"
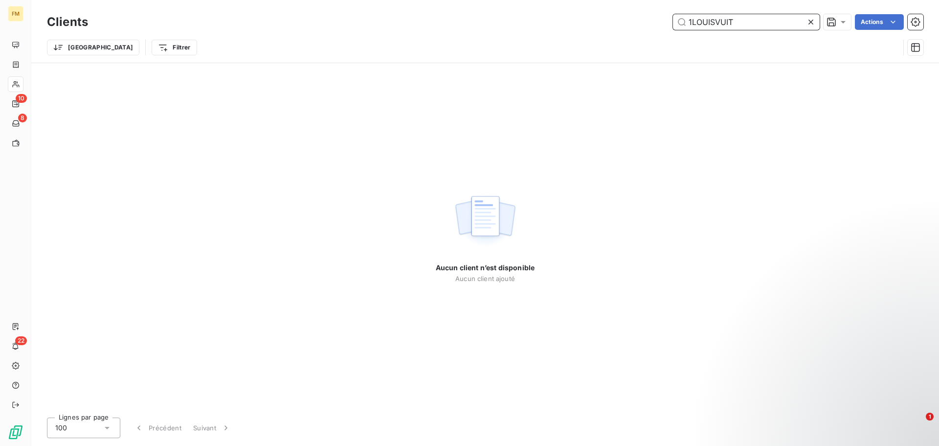
click at [695, 25] on input "1LOUISVUIT" at bounding box center [746, 22] width 147 height 16
click at [693, 23] on input "1LOUISVUIT" at bounding box center [746, 22] width 147 height 16
click at [694, 23] on input "1LOUISVUIT" at bounding box center [746, 22] width 147 height 16
click at [695, 28] on input "1LOUISVUIT" at bounding box center [746, 22] width 147 height 16
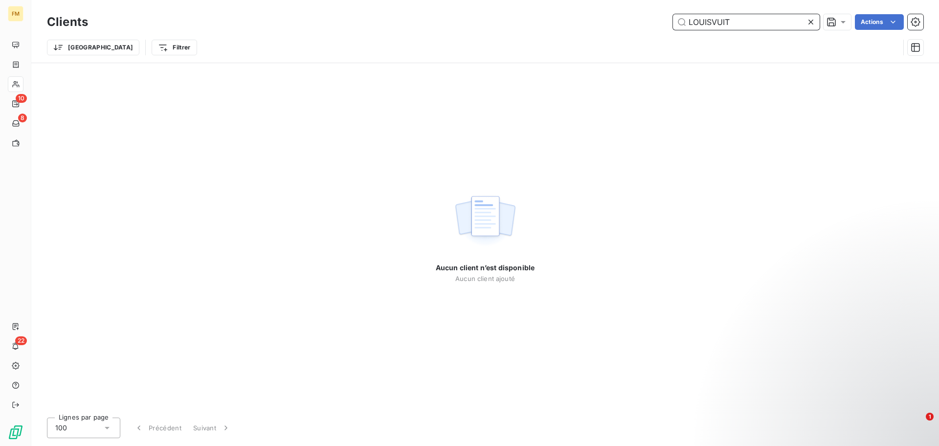
type input "LOUISVUIT"
click at [746, 25] on input "LOUISVUIT" at bounding box center [746, 22] width 147 height 16
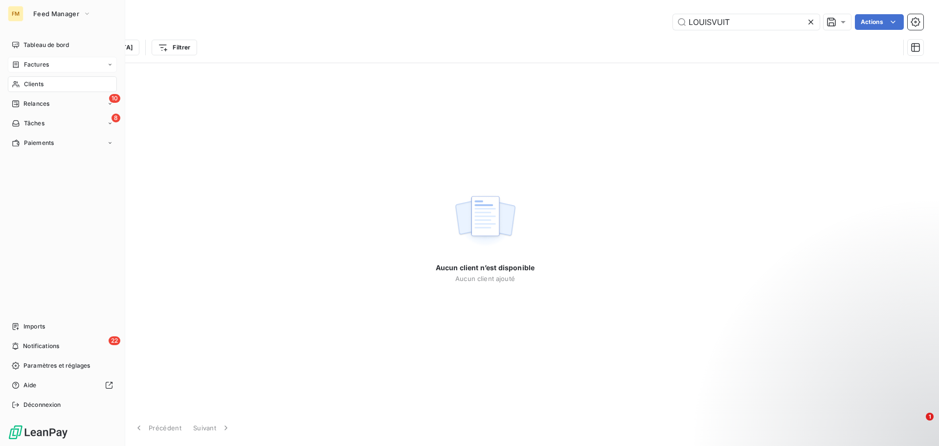
click at [38, 62] on span "Factures" at bounding box center [36, 64] width 25 height 9
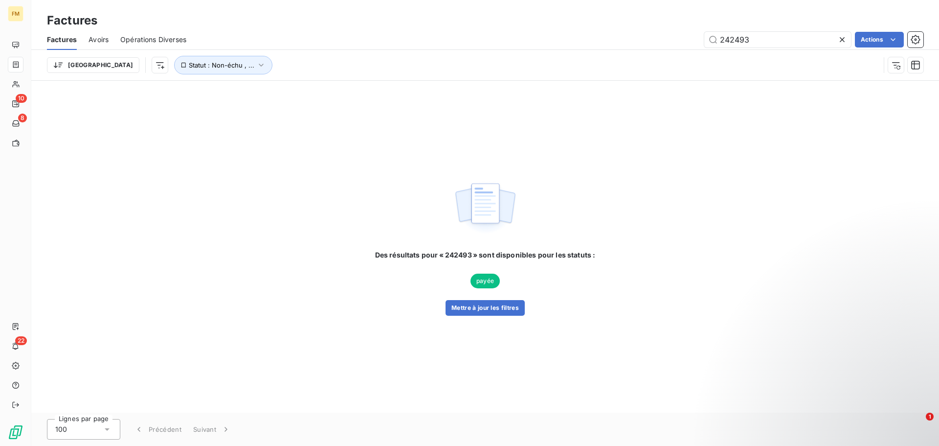
click at [844, 38] on icon at bounding box center [842, 39] width 5 height 5
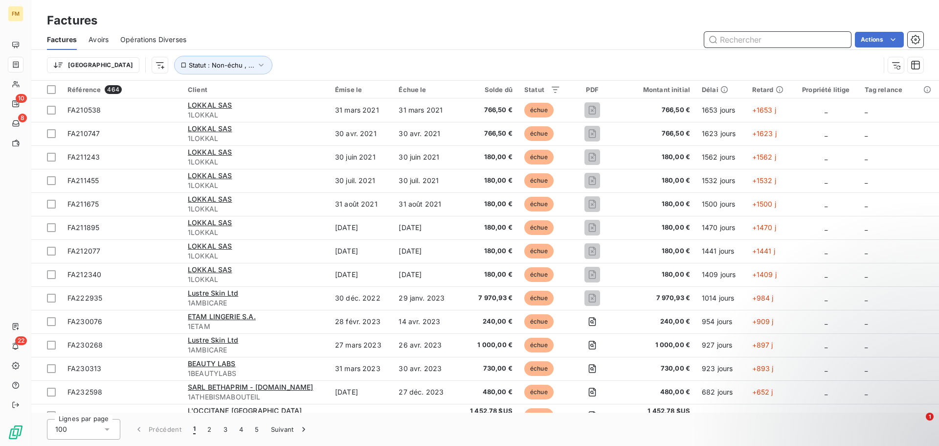
click at [775, 42] on input "text" at bounding box center [778, 40] width 147 height 16
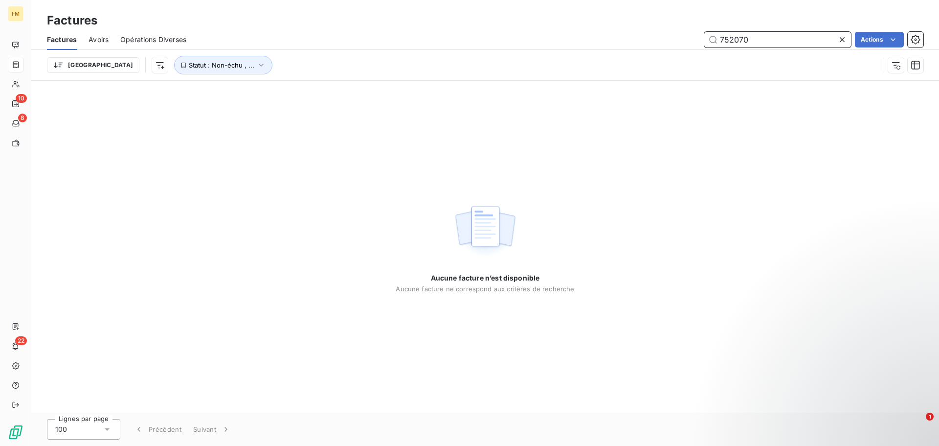
type input "752070"
click at [847, 39] on div at bounding box center [845, 40] width 14 height 16
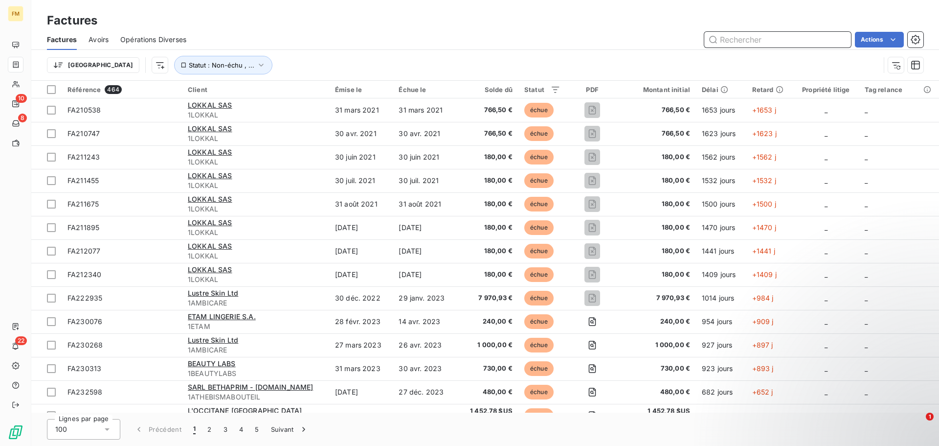
click at [750, 38] on input "text" at bounding box center [778, 40] width 147 height 16
type input "f"
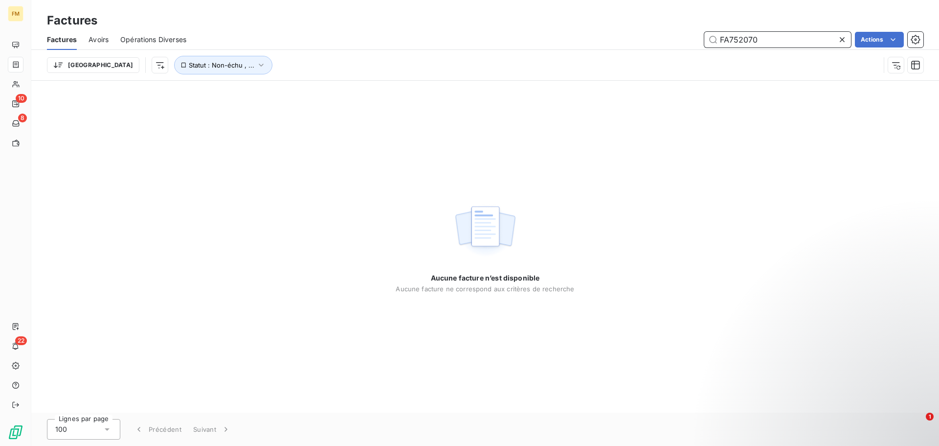
type input "FA752070"
click at [841, 38] on icon at bounding box center [842, 39] width 5 height 5
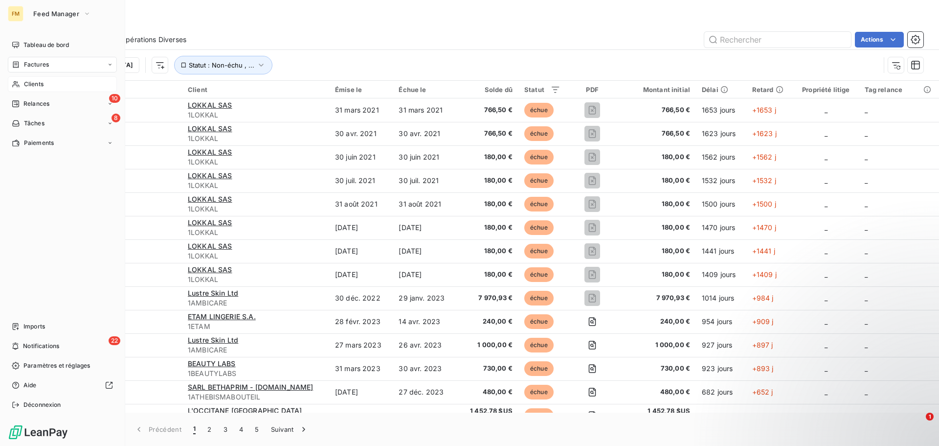
click at [44, 85] on div "Clients" at bounding box center [62, 84] width 109 height 16
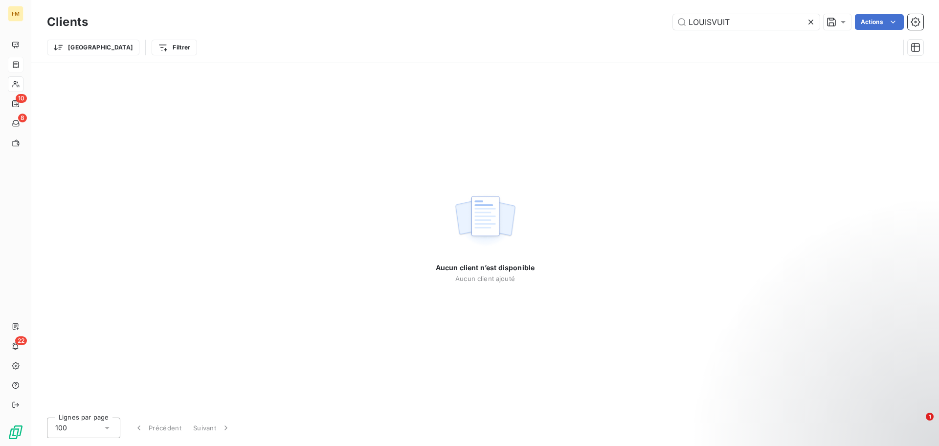
click at [813, 21] on icon at bounding box center [811, 22] width 10 height 10
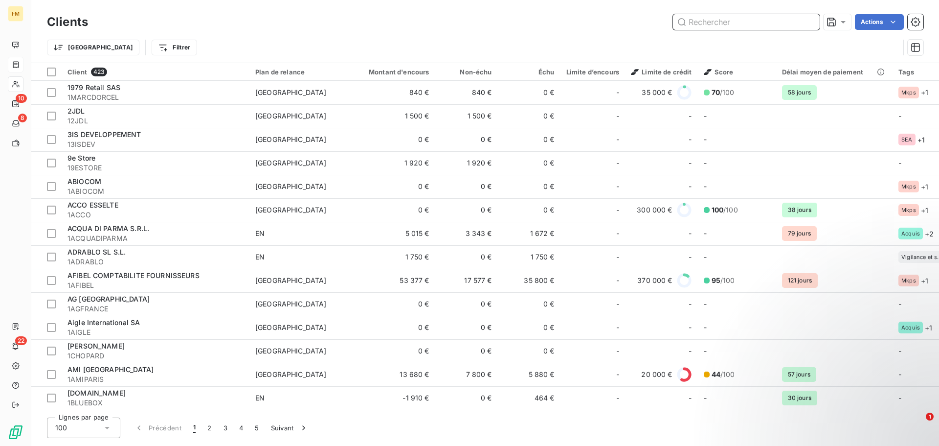
click at [756, 27] on input "text" at bounding box center [746, 22] width 147 height 16
paste input "1LOUISVUITTONBVAT"
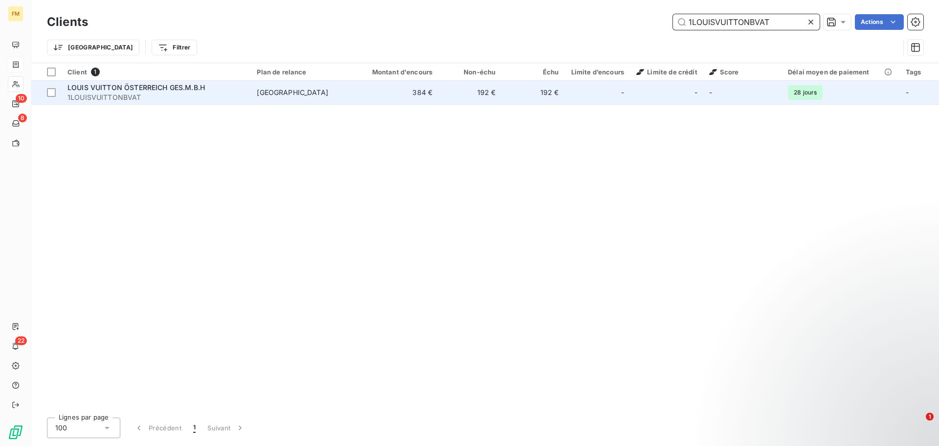
type input "1LOUISVUITTONBVAT"
click at [360, 95] on td "384 €" at bounding box center [396, 92] width 85 height 23
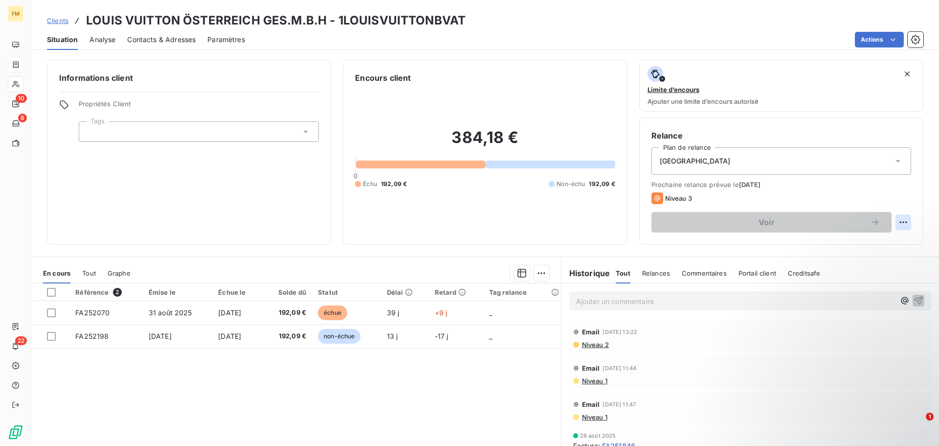
click at [893, 221] on html "FM 10 8 22 Clients LOUIS VUITTON ÖSTERREICH GES.M.B.H - 1LOUISVUITTONBVAT Situa…" at bounding box center [469, 223] width 939 height 446
click at [869, 245] on div "Replanifier cette action" at bounding box center [856, 244] width 88 height 16
select select "9"
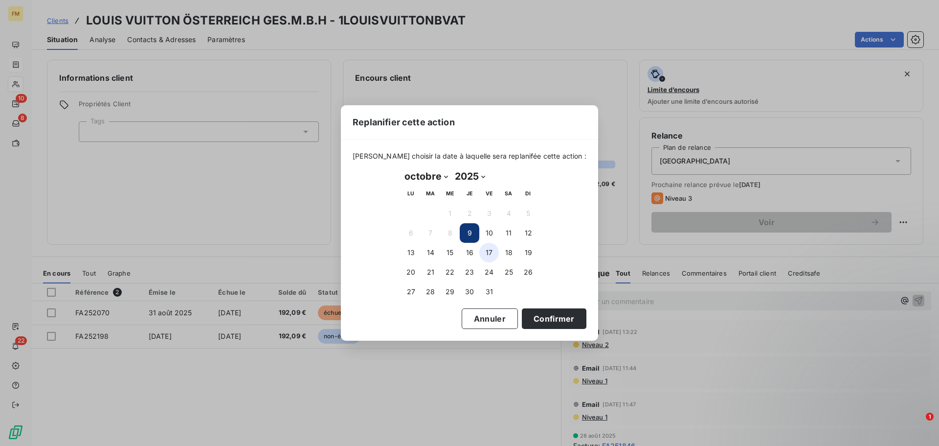
click at [496, 247] on button "17" at bounding box center [489, 253] width 20 height 20
click at [544, 313] on button "Confirmer" at bounding box center [554, 318] width 65 height 21
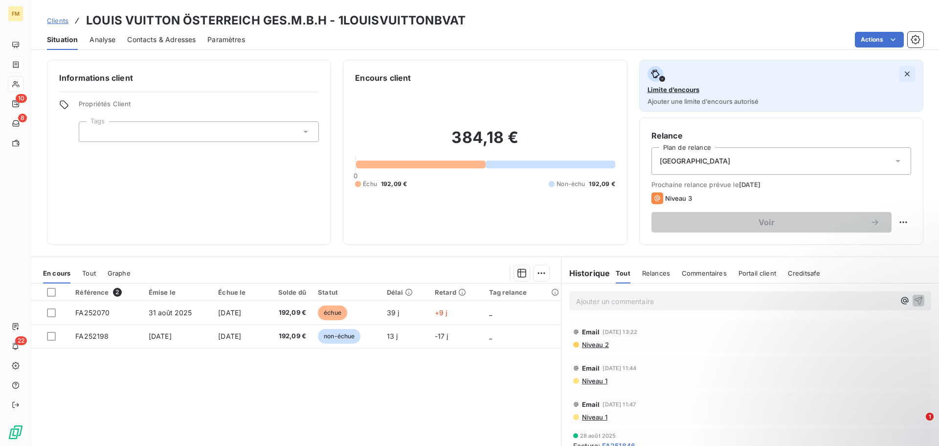
click at [904, 73] on icon "button" at bounding box center [908, 74] width 10 height 10
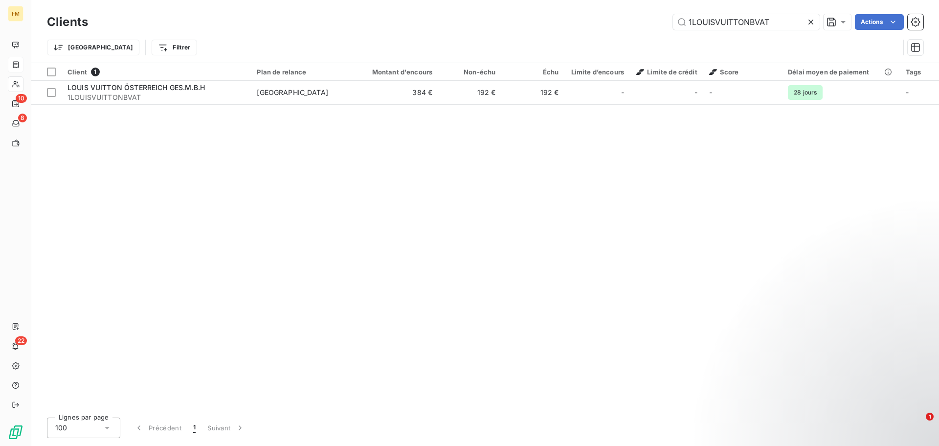
drag, startPoint x: 778, startPoint y: 25, endPoint x: 636, endPoint y: 33, distance: 142.1
click at [638, 33] on div "Clients 1LOUISVUITTONBVAT Actions Trier Filtrer" at bounding box center [485, 37] width 877 height 51
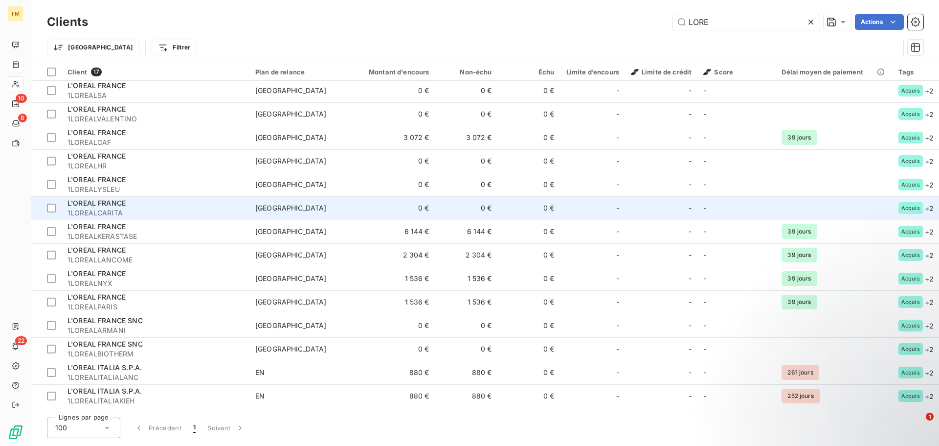
scroll to position [75, 0]
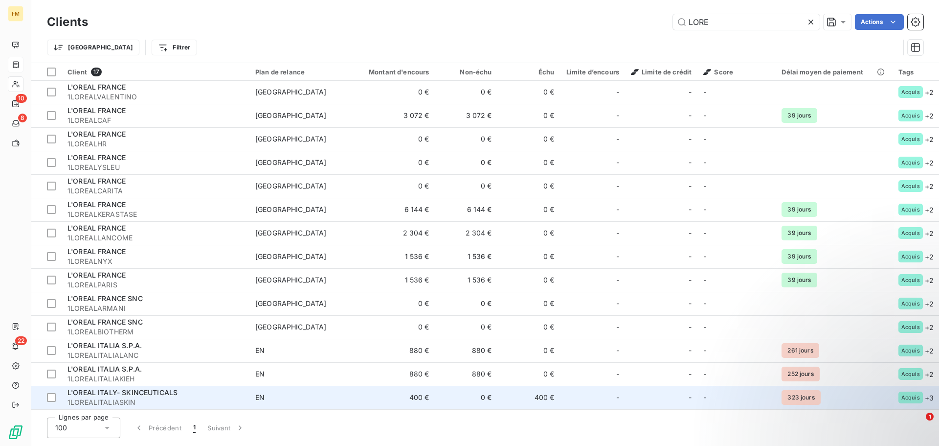
type input "LORE"
click at [143, 399] on span "1LOREALITALIASKIN" at bounding box center [156, 402] width 176 height 10
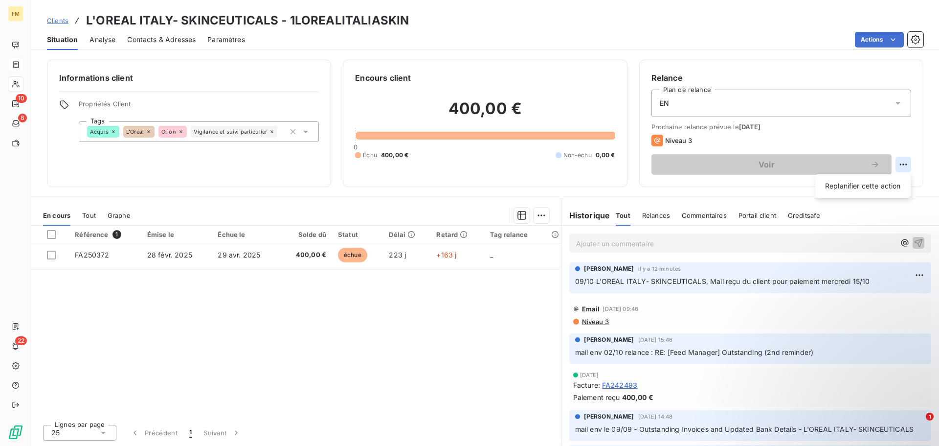
click at [902, 167] on html "FM 10 8 22 Clients L'OREAL ITALY- SKINCEUTICALS - 1LOREALITALIASKIN Situation A…" at bounding box center [469, 223] width 939 height 446
click at [888, 188] on div "Replanifier cette action" at bounding box center [864, 186] width 88 height 16
select select "9"
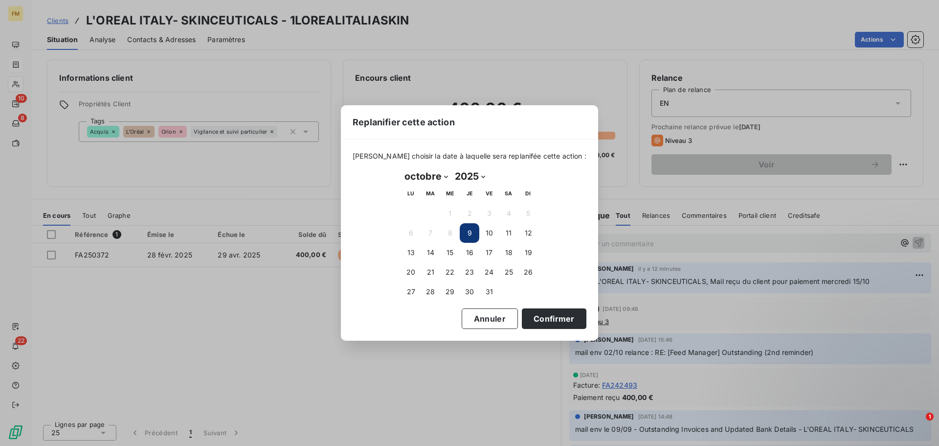
click at [168, 342] on div "Replanifier cette action [PERSON_NAME] choisir la date à laquelle sera replanif…" at bounding box center [469, 223] width 939 height 446
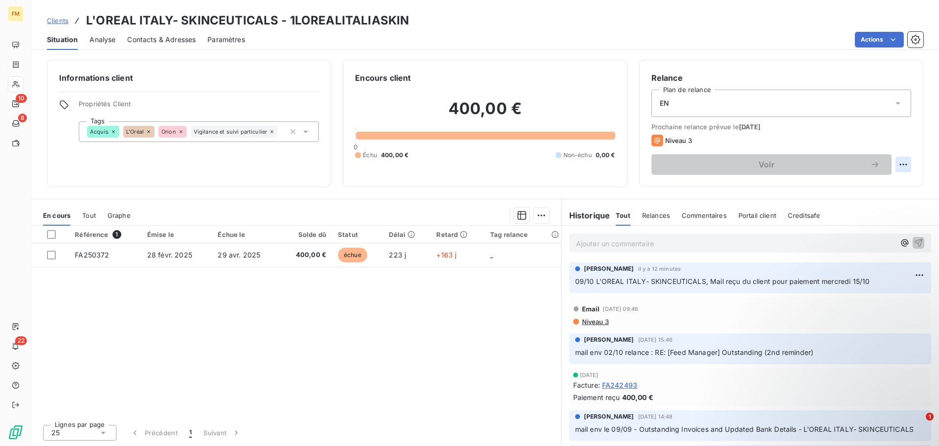
click at [902, 165] on html "FM 10 8 22 Clients L'OREAL [GEOGRAPHIC_DATA]- SKINCEUTICALS - 1LOREALITALIASKIN…" at bounding box center [469, 223] width 939 height 446
click at [847, 188] on div "Replanifier cette action" at bounding box center [864, 186] width 88 height 16
select select "9"
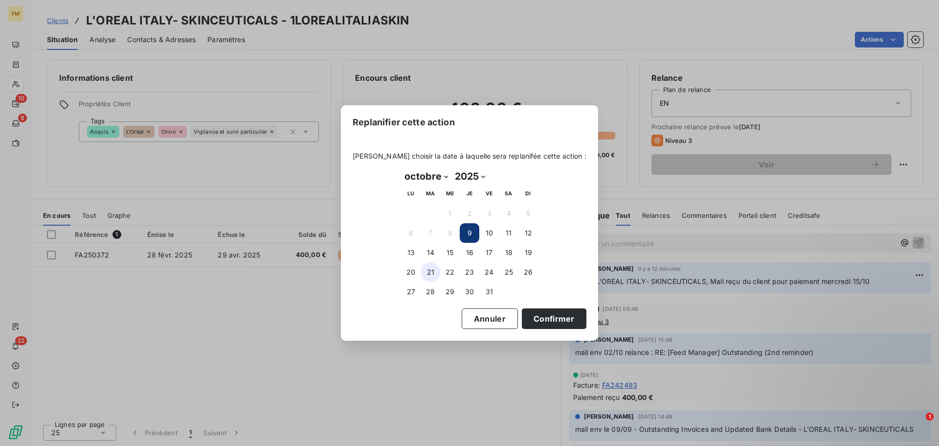
click at [434, 271] on button "21" at bounding box center [431, 272] width 20 height 20
click at [542, 325] on button "Confirmer" at bounding box center [554, 318] width 65 height 21
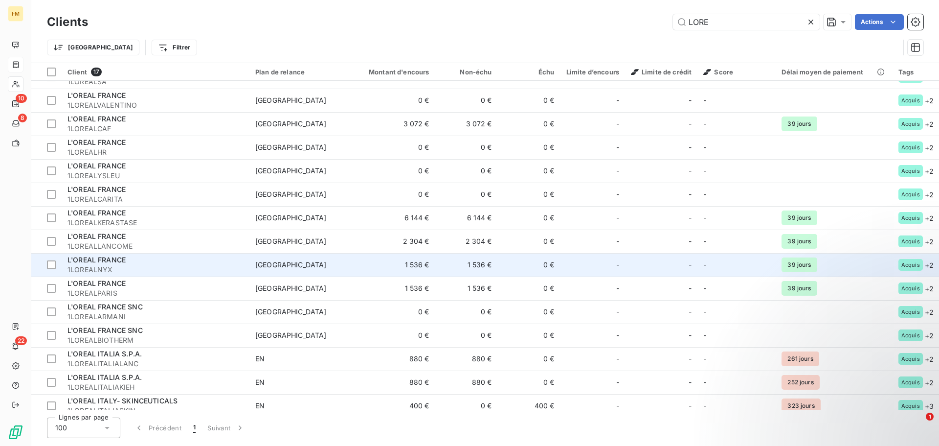
scroll to position [75, 0]
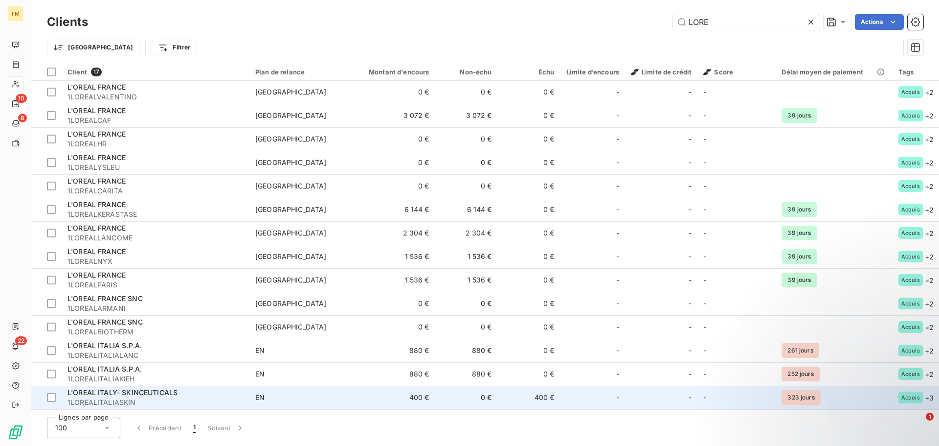
click at [146, 397] on span "1LOREALITALIASKIN" at bounding box center [156, 402] width 176 height 10
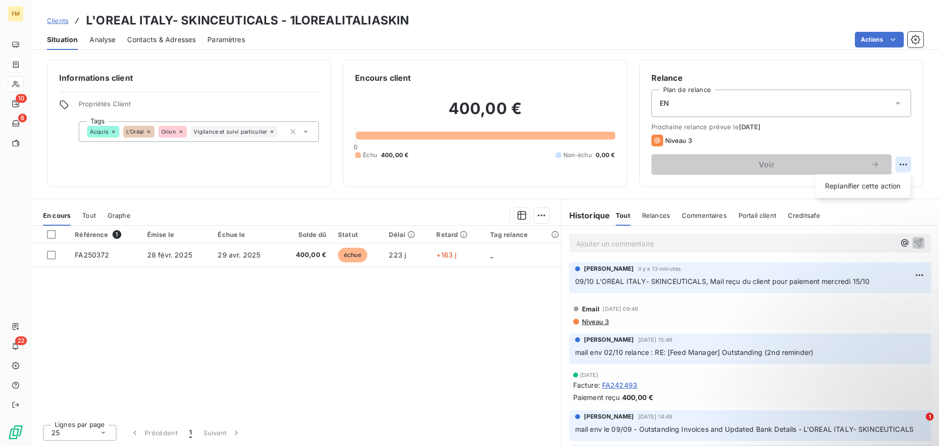
click at [904, 165] on html "FM 10 8 22 Clients L'OREAL ITALY- SKINCEUTICALS - 1LOREALITALIASKIN Situation A…" at bounding box center [469, 223] width 939 height 446
click at [878, 182] on div "Replanifier cette action" at bounding box center [864, 186] width 88 height 16
select select "9"
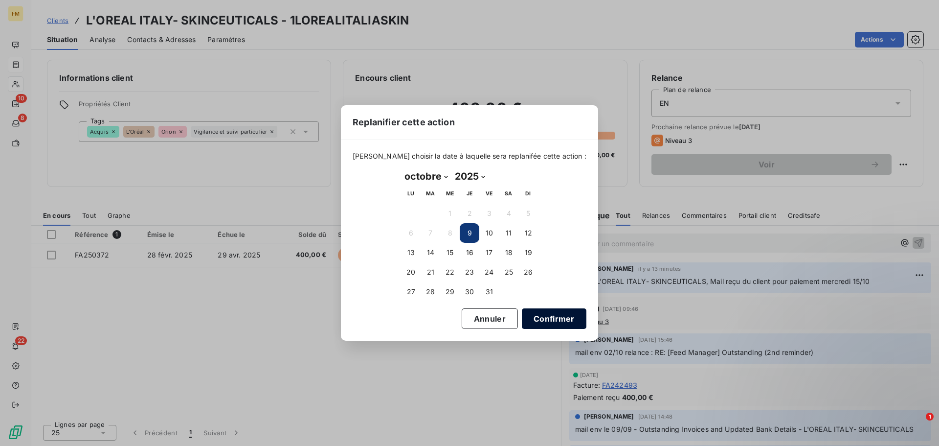
click at [544, 315] on button "Confirmer" at bounding box center [554, 318] width 65 height 21
